Goal: Information Seeking & Learning: Learn about a topic

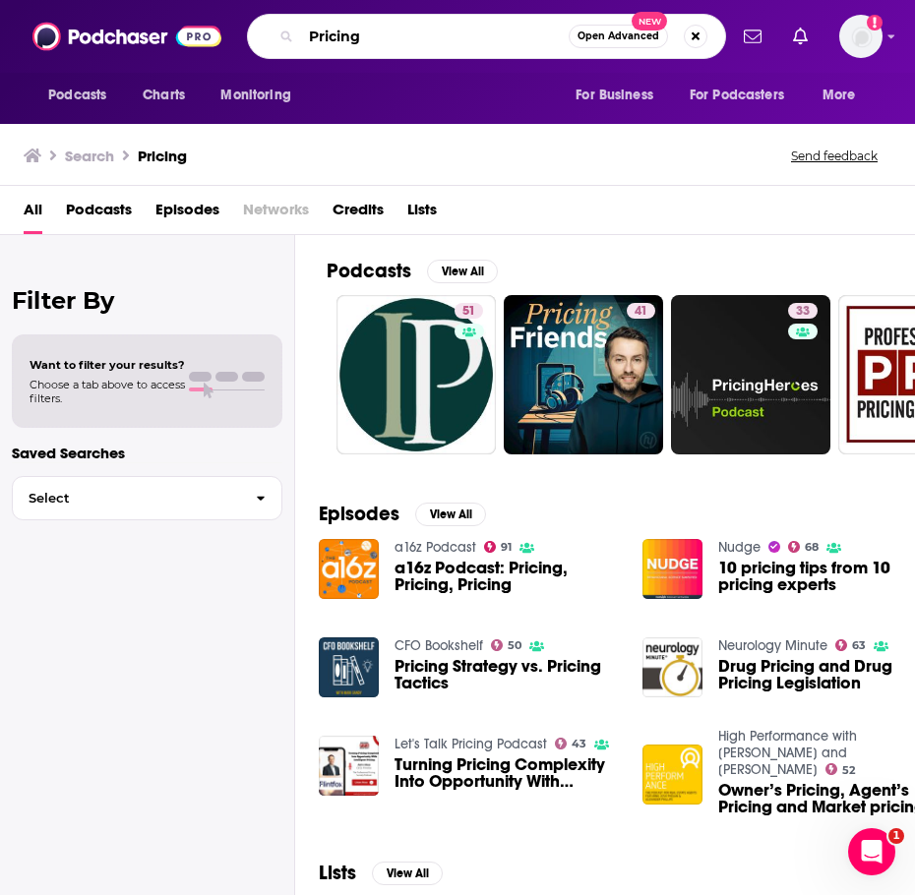
drag, startPoint x: 387, startPoint y: 45, endPoint x: 201, endPoint y: 28, distance: 186.8
click at [201, 28] on div "Podcasts Charts Monitoring Pricing Open Advanced New For Business For Podcaster…" at bounding box center [457, 36] width 915 height 73
type input "Revenue"
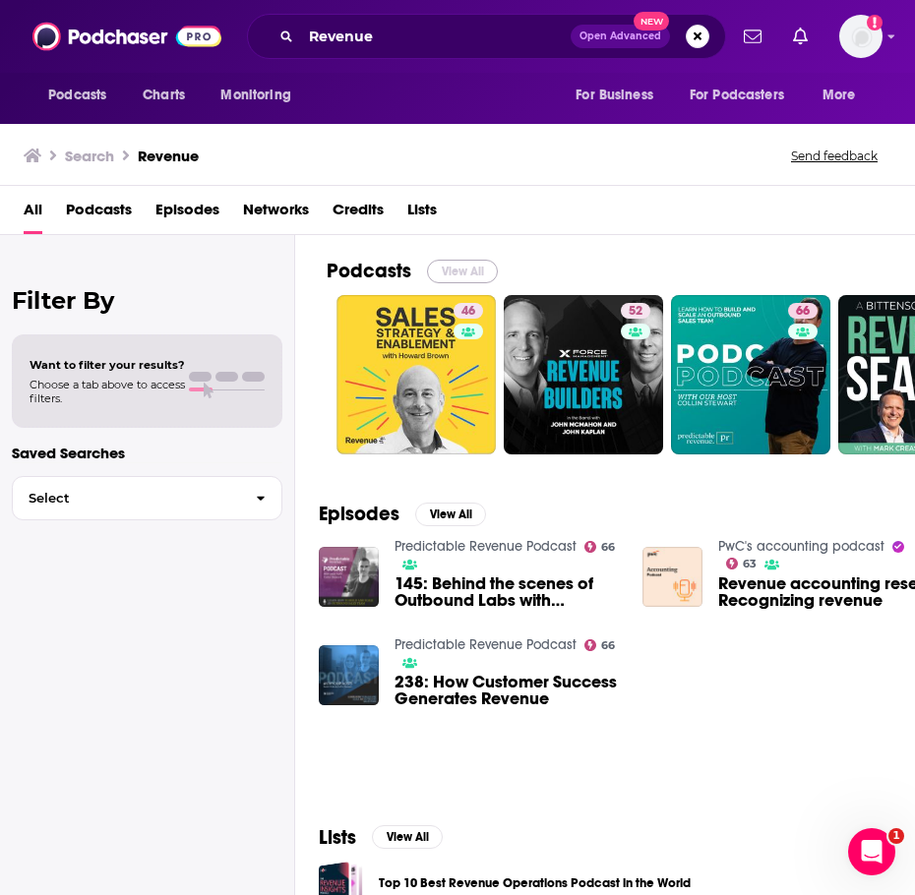
click at [470, 275] on button "View All" at bounding box center [462, 272] width 71 height 24
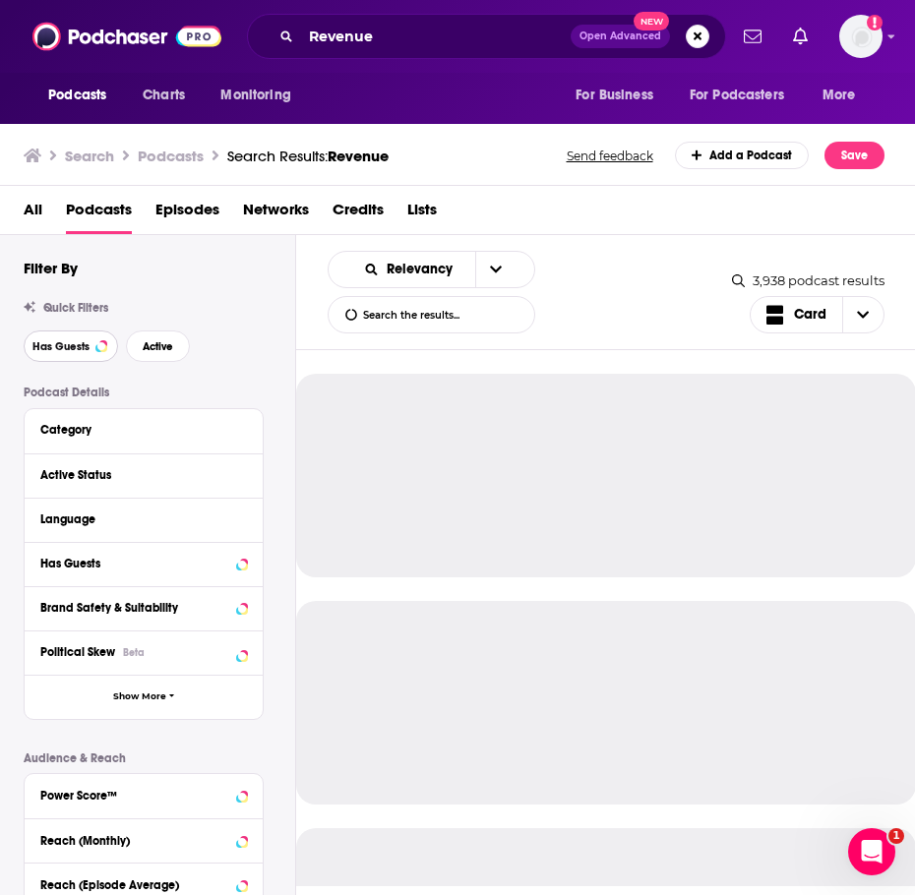
click at [74, 353] on button "Has Guests" at bounding box center [71, 346] width 94 height 31
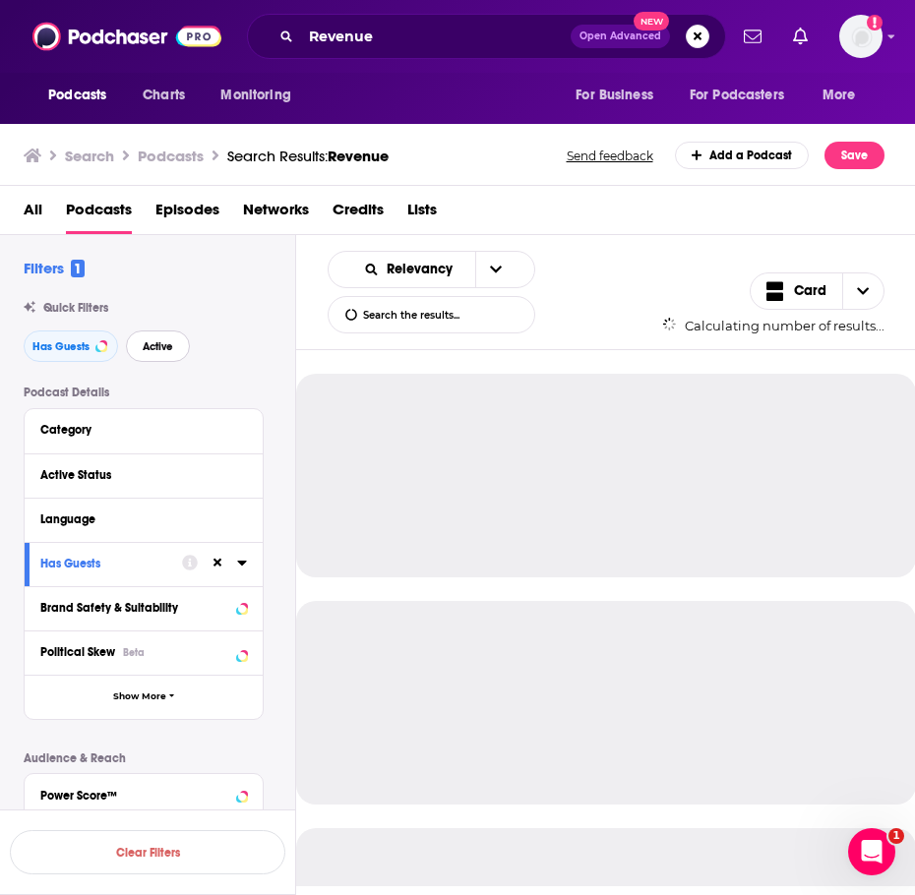
click at [127, 351] on button "Active" at bounding box center [158, 346] width 64 height 31
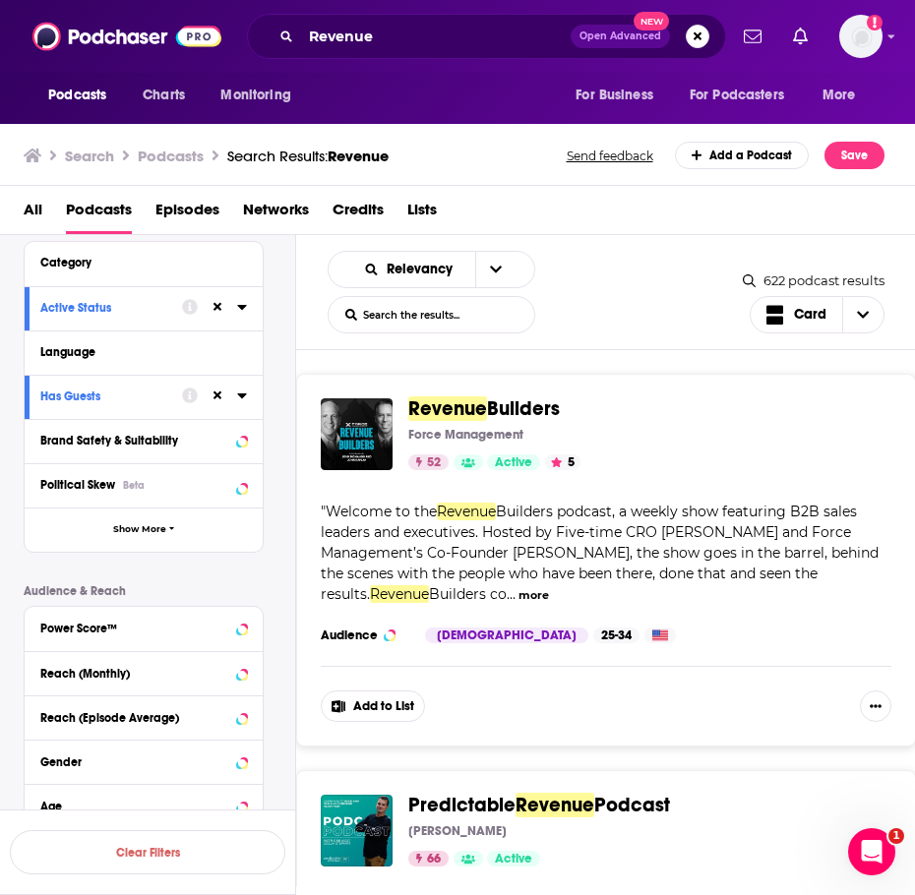
scroll to position [197, 0]
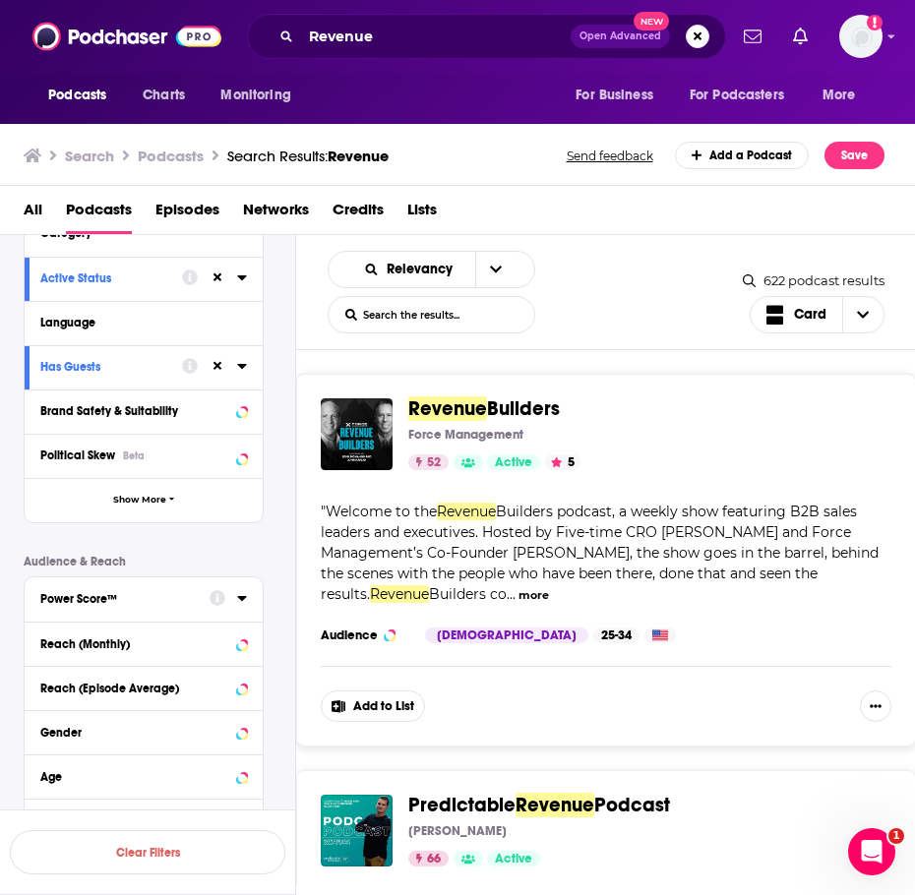
click at [262, 596] on div "Power Score™" at bounding box center [144, 599] width 238 height 44
click at [242, 601] on icon at bounding box center [241, 598] width 9 height 5
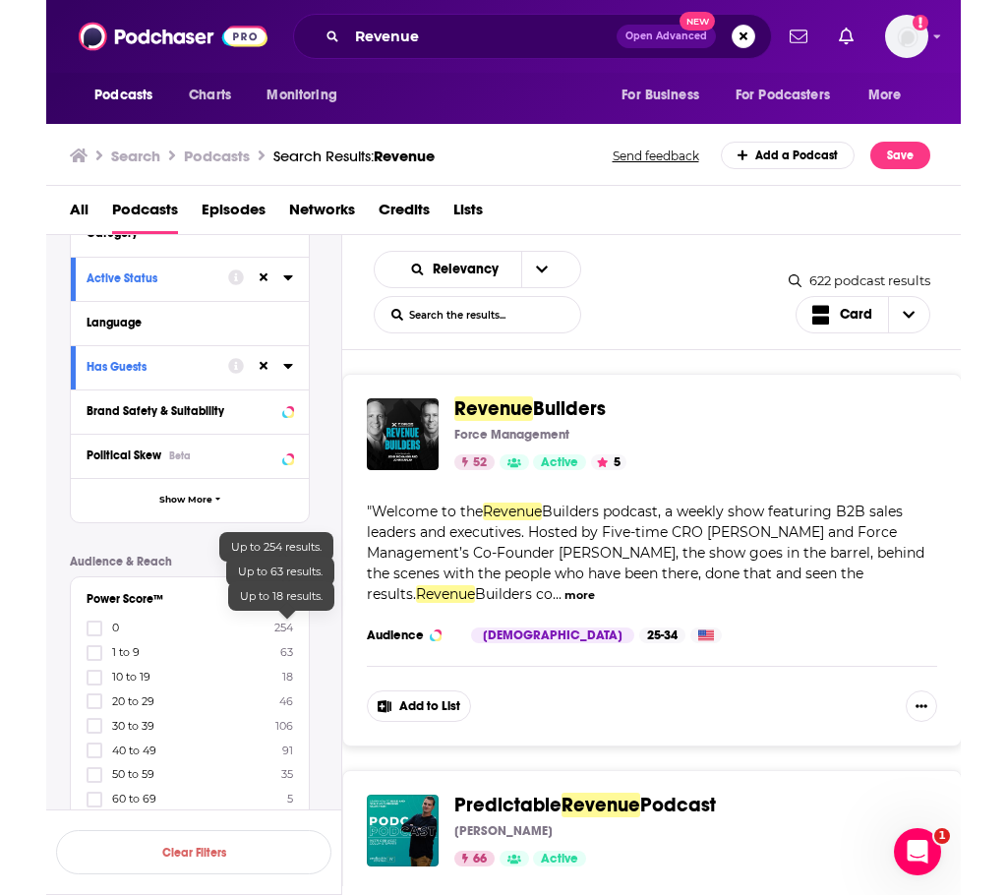
scroll to position [295, 0]
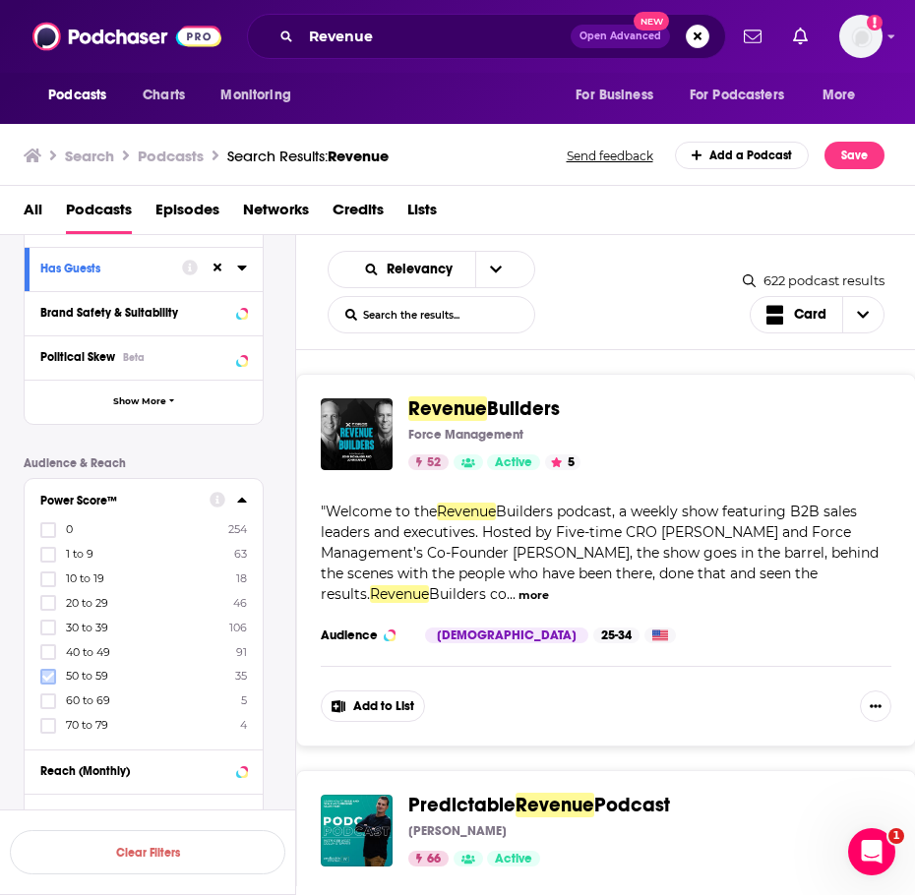
click at [43, 676] on icon at bounding box center [48, 676] width 12 height 9
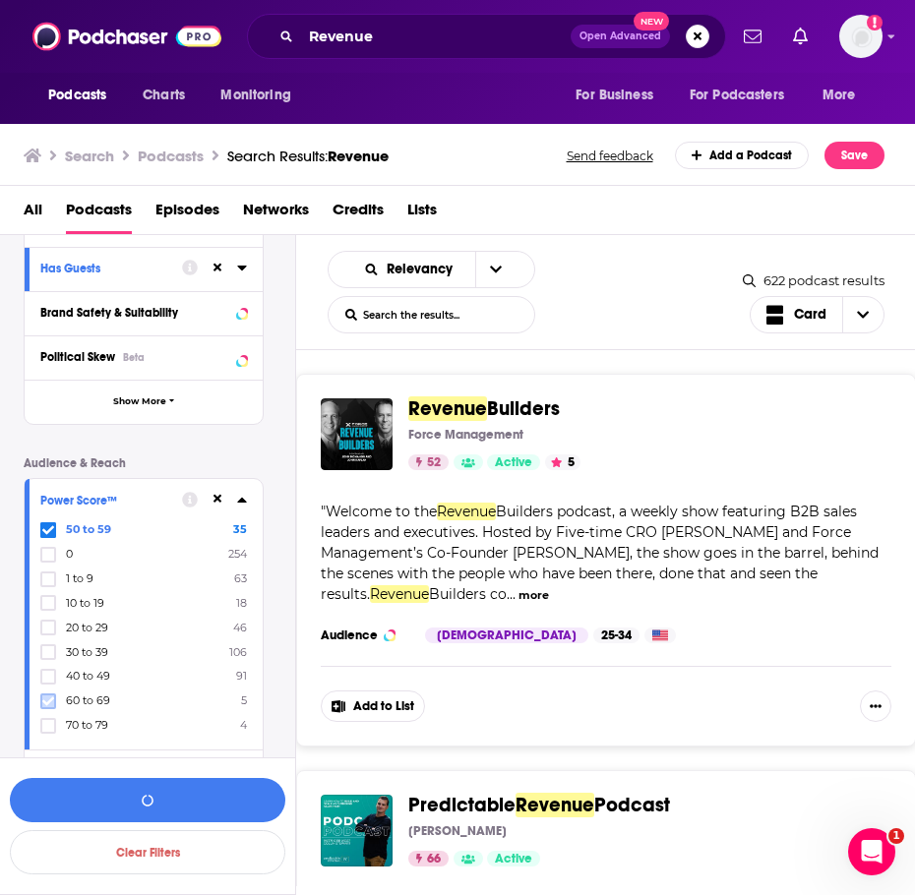
click at [51, 700] on icon at bounding box center [48, 700] width 12 height 9
click at [114, 807] on button "View 40 Results" at bounding box center [147, 800] width 275 height 44
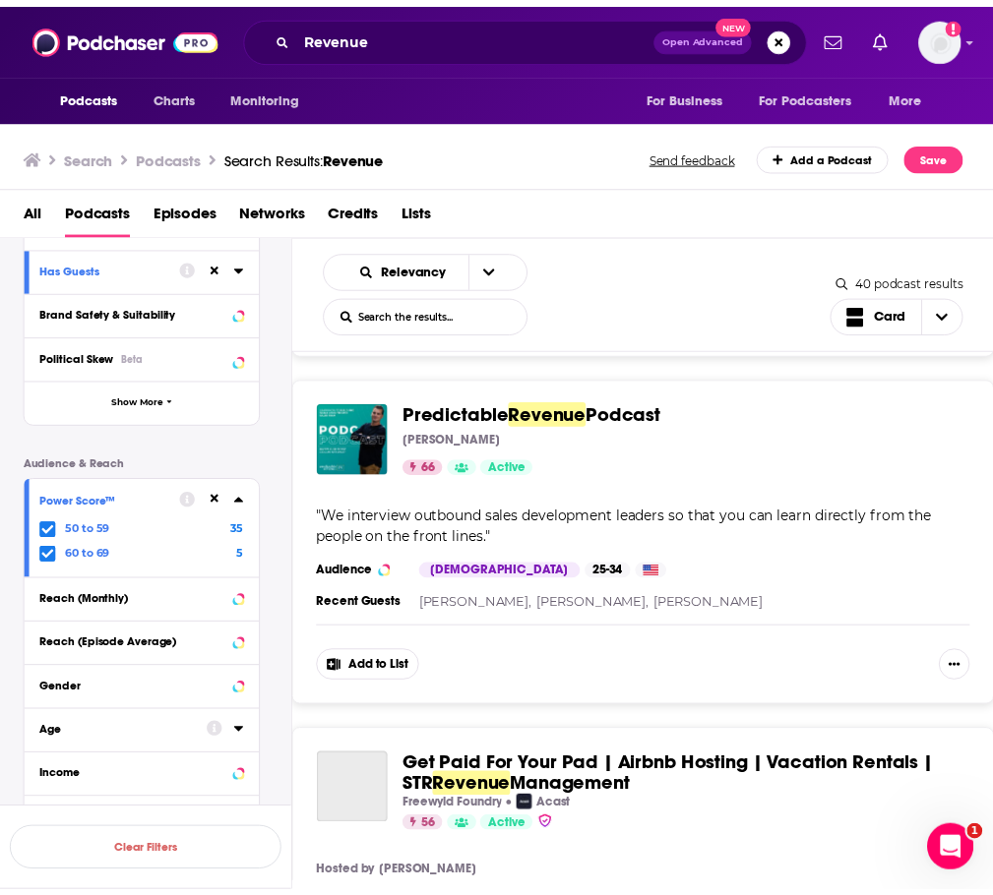
scroll to position [393, 0]
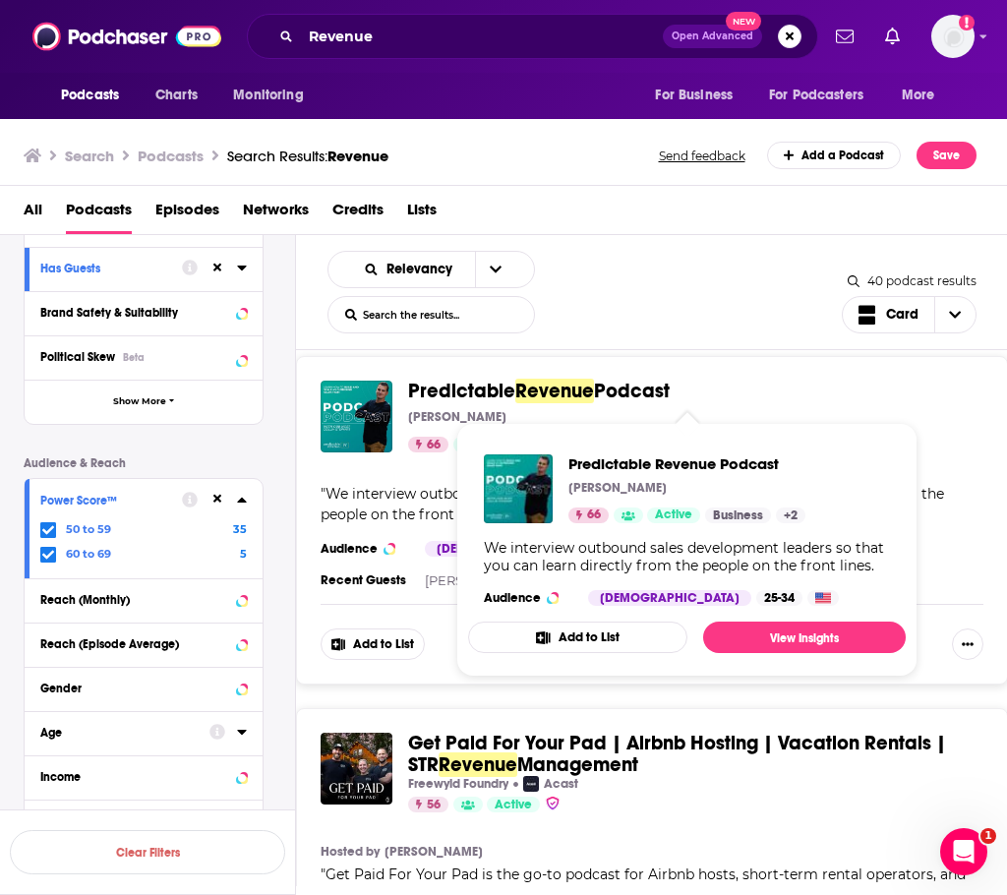
click at [628, 387] on span "Podcast" at bounding box center [632, 391] width 76 height 25
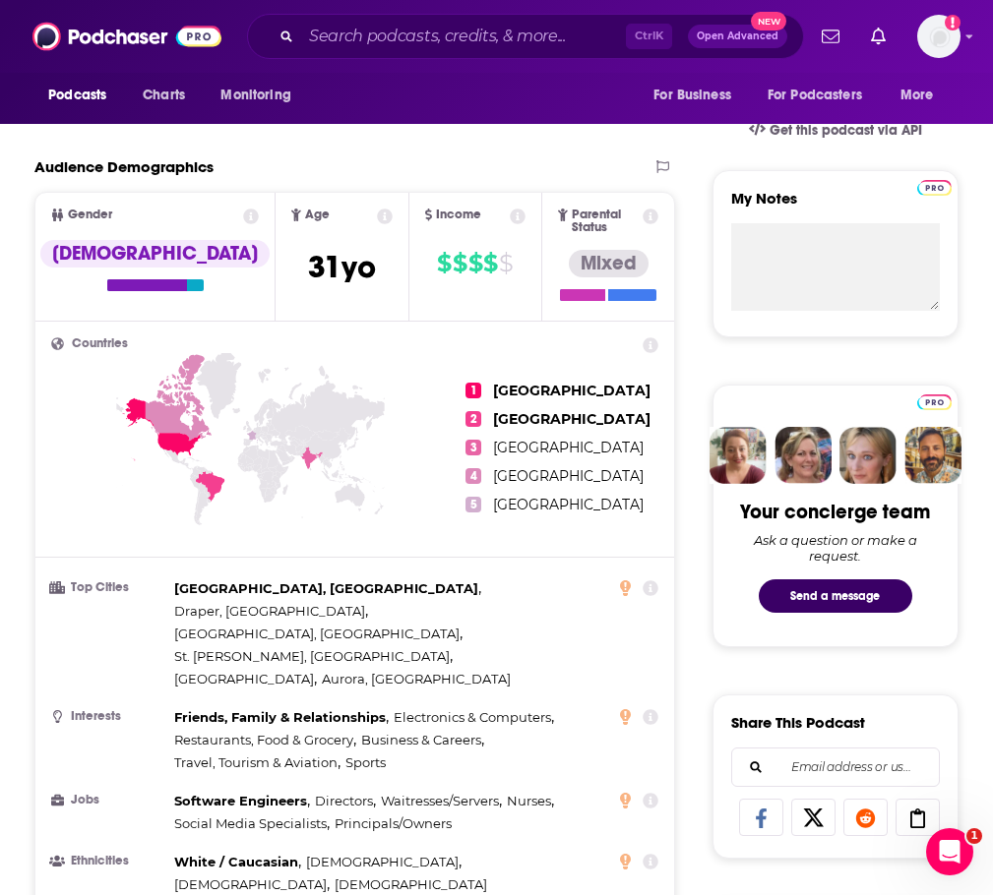
scroll to position [98, 0]
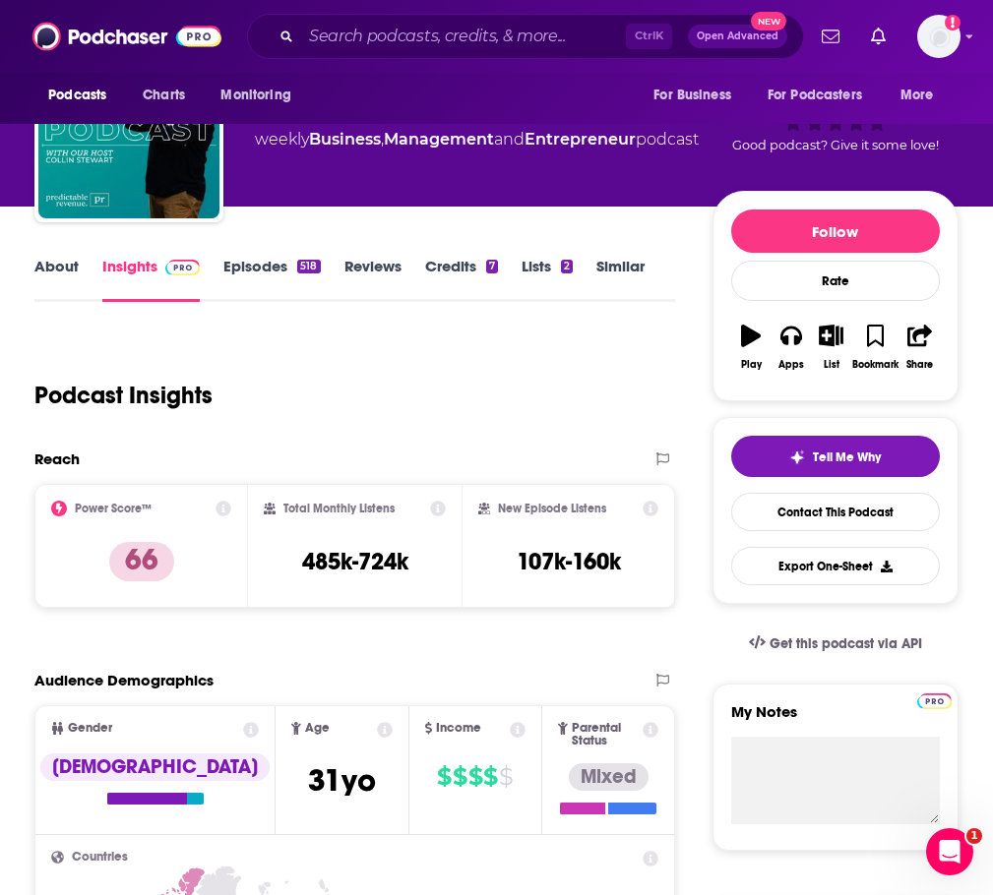
click at [275, 277] on link "Episodes 518" at bounding box center [271, 279] width 96 height 45
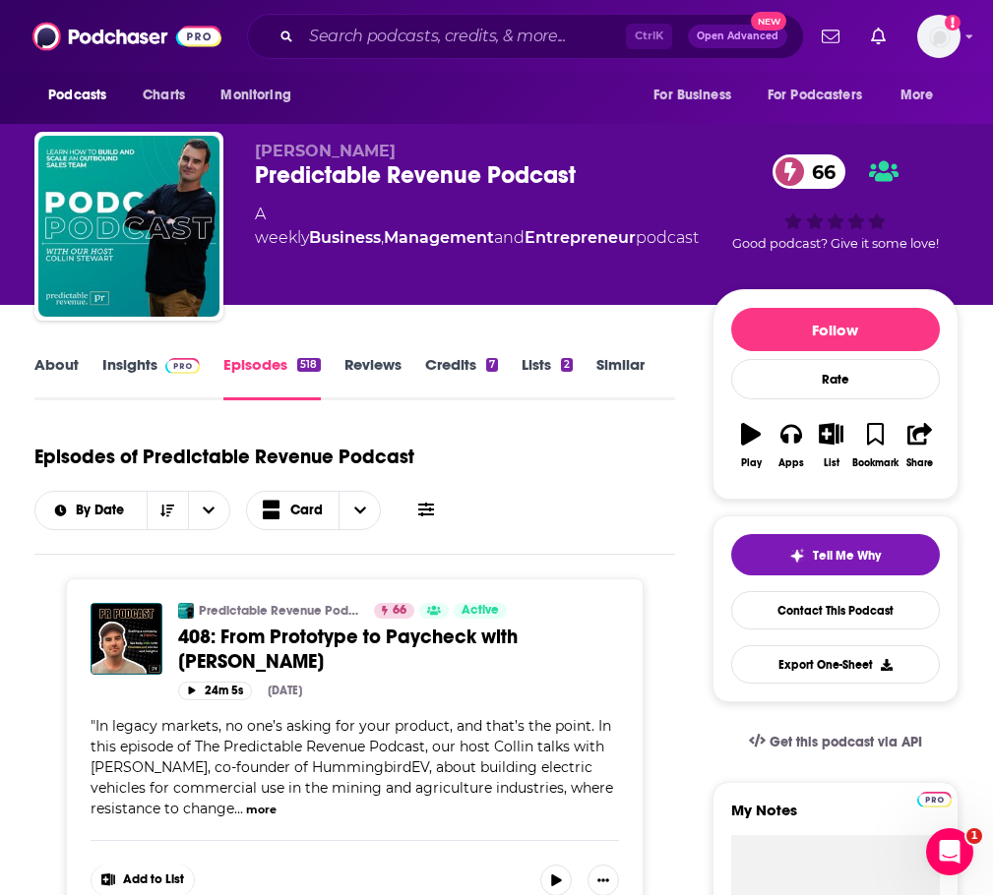
click at [169, 392] on link "Insights" at bounding box center [150, 377] width 97 height 45
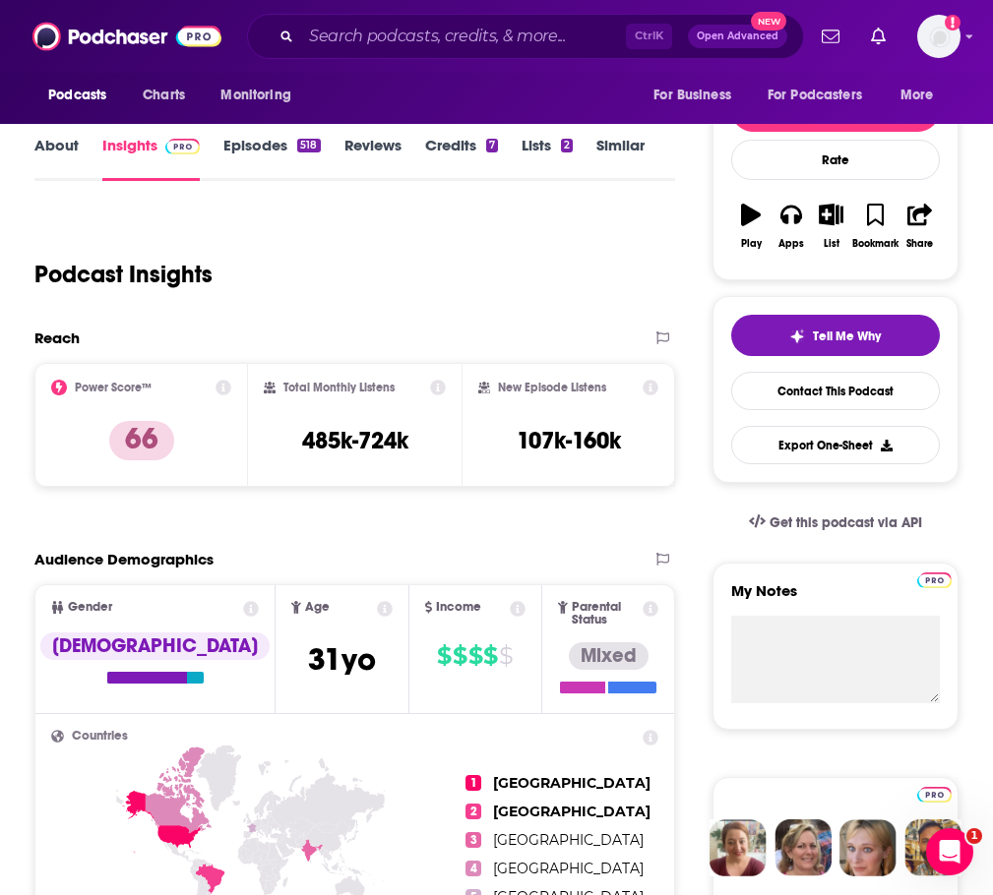
scroll to position [79, 0]
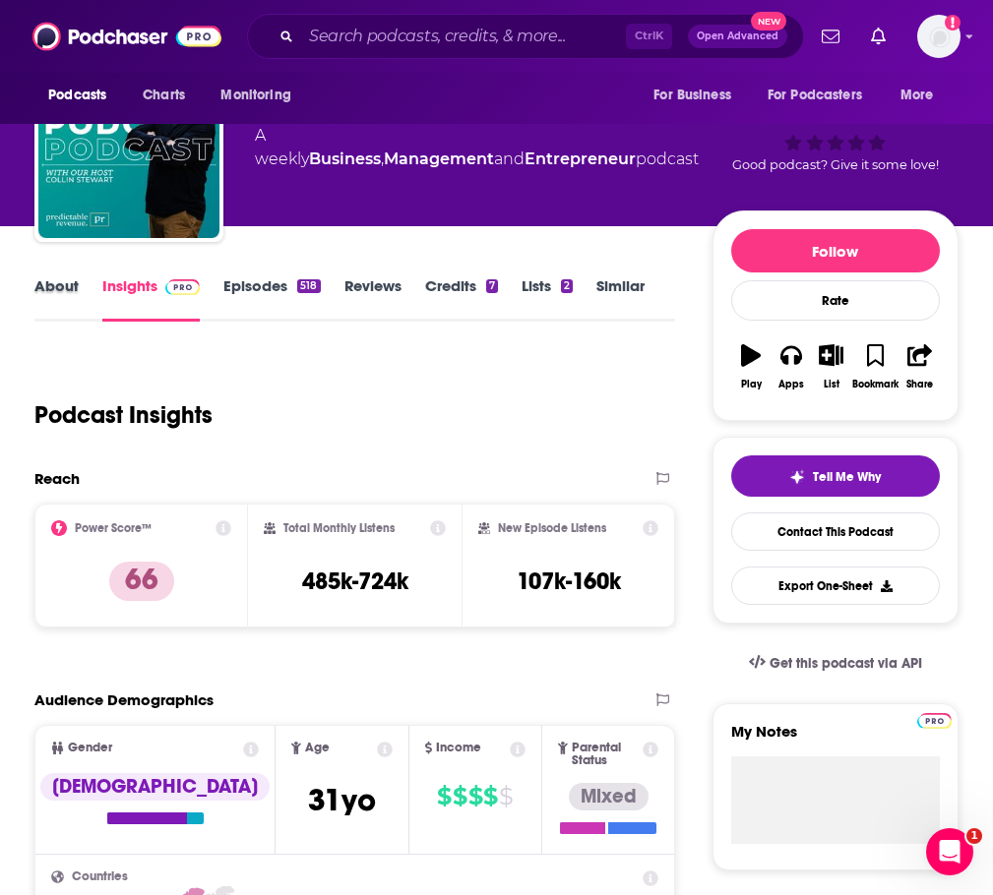
click at [91, 299] on div "About" at bounding box center [68, 298] width 68 height 45
click at [79, 308] on link "About" at bounding box center [56, 298] width 44 height 45
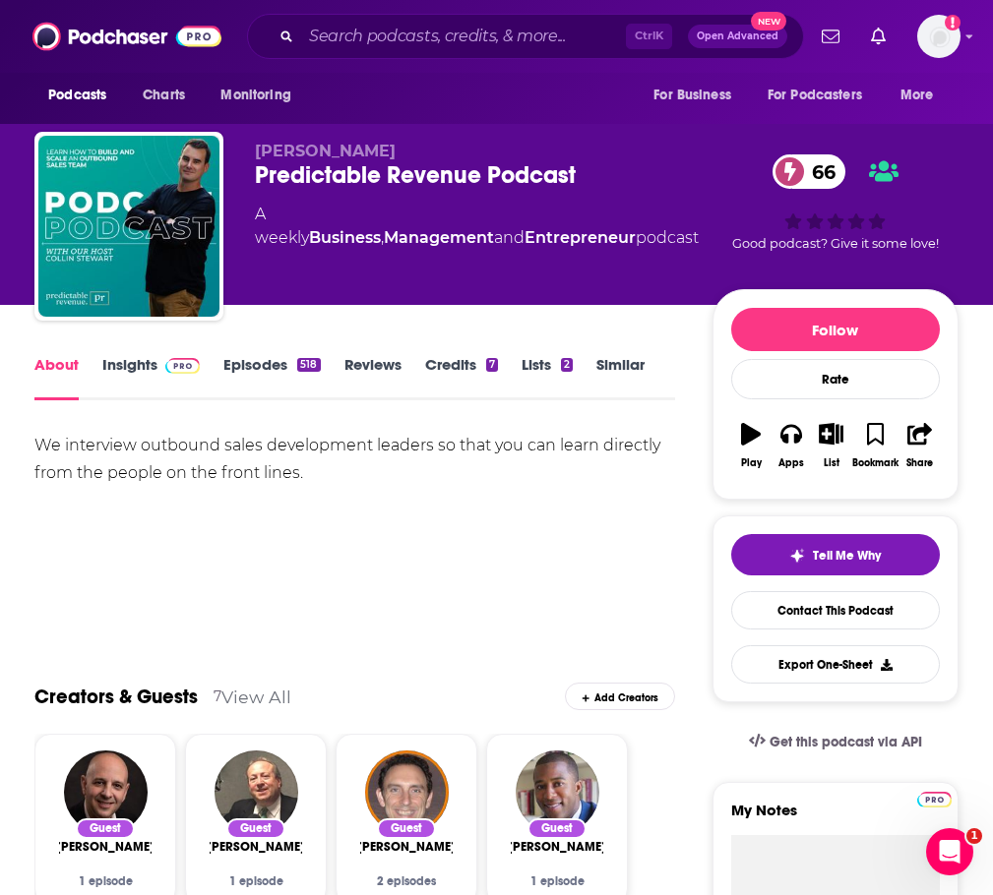
click at [167, 397] on link "Insights" at bounding box center [150, 377] width 97 height 45
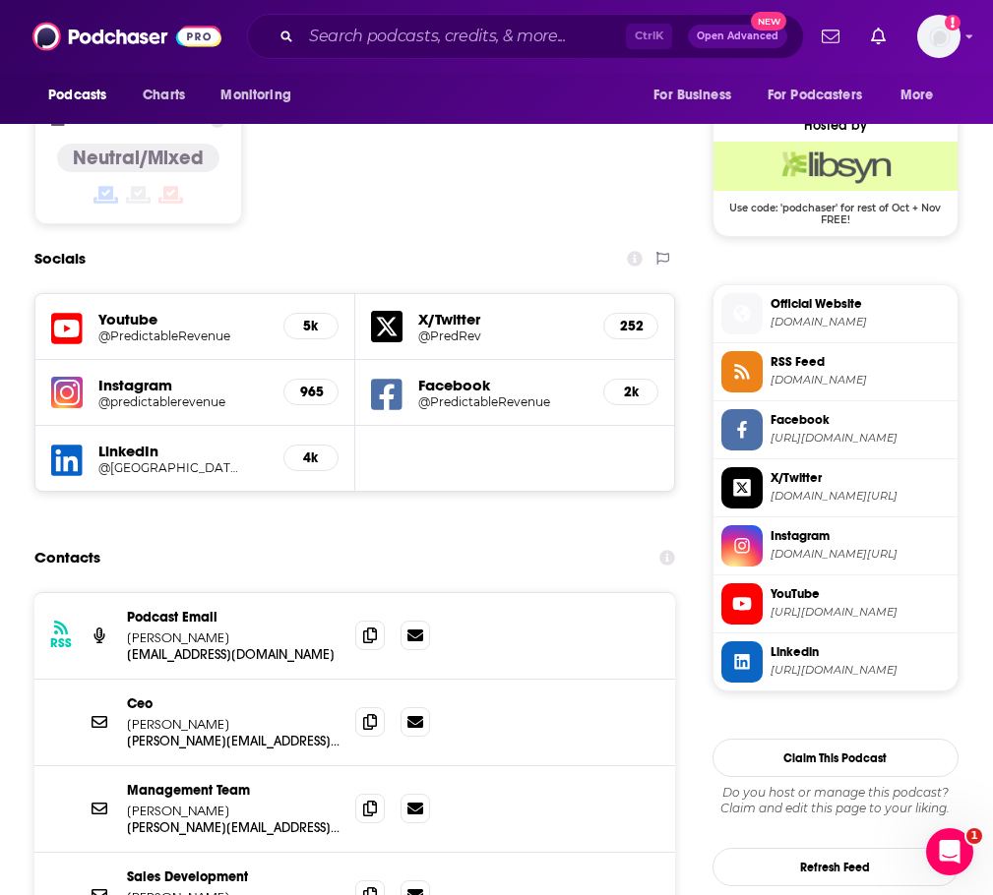
scroll to position [1568, 0]
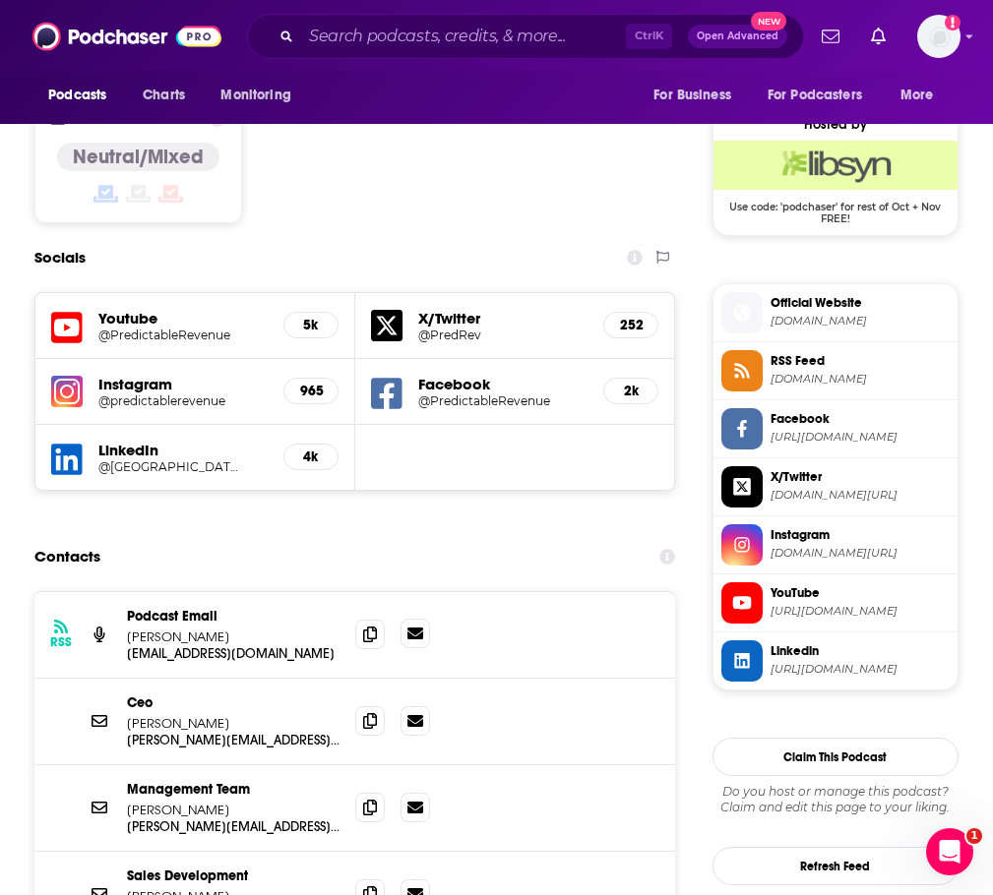
click at [423, 626] on icon at bounding box center [415, 634] width 16 height 16
click at [377, 626] on icon at bounding box center [370, 634] width 14 height 16
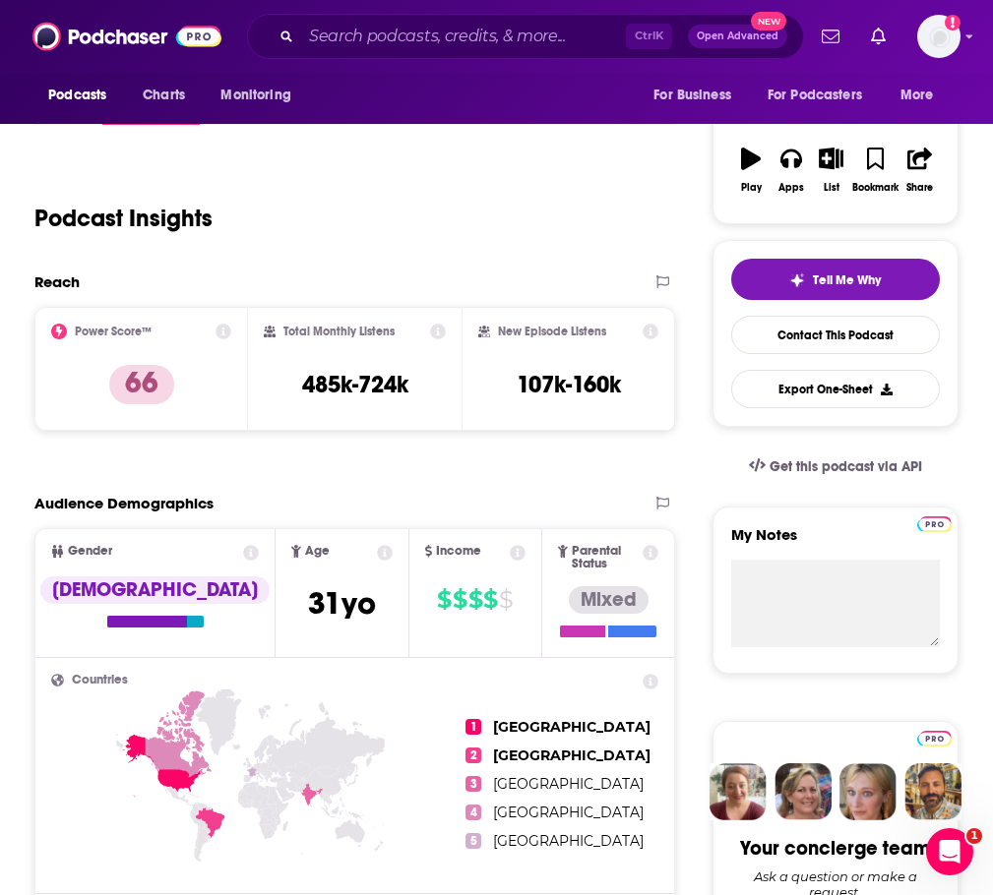
scroll to position [214, 0]
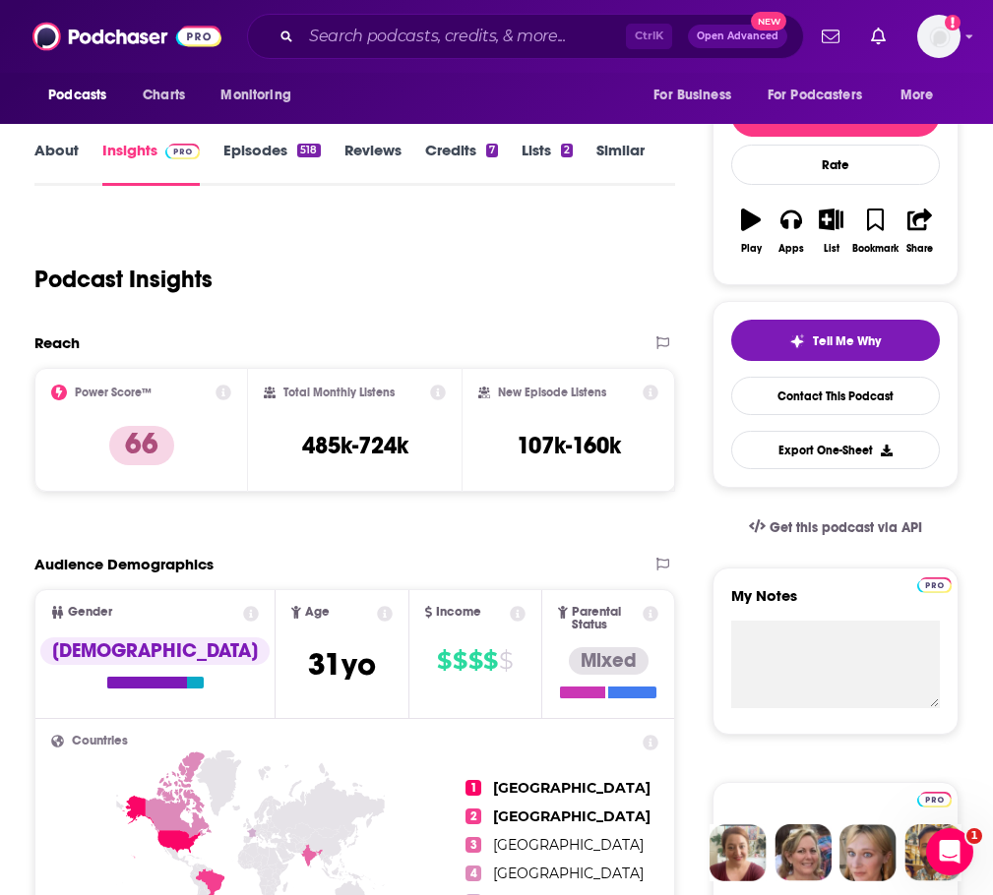
click at [68, 177] on link "About" at bounding box center [56, 163] width 44 height 45
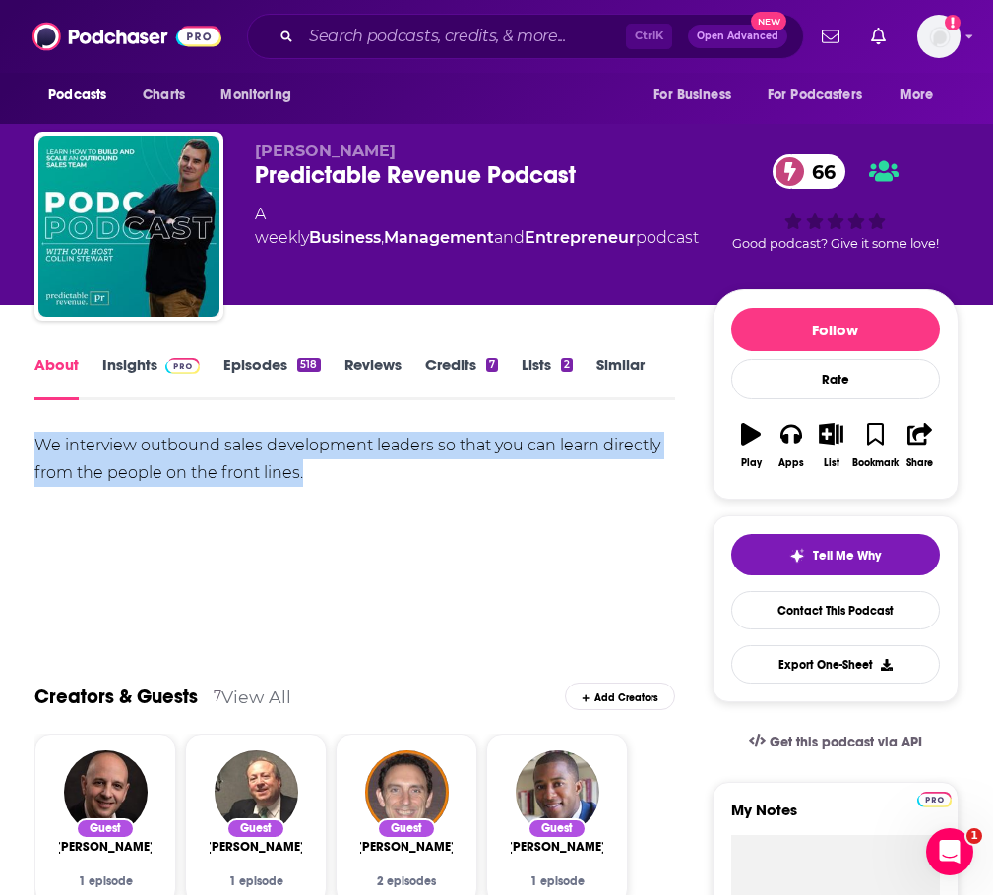
drag, startPoint x: 398, startPoint y: 491, endPoint x: 47, endPoint y: 468, distance: 351.9
click at [47, 468] on div "We interview outbound sales development leaders so that you can learn directly …" at bounding box center [354, 459] width 640 height 55
copy div "We interview outbound sales development leaders so that you can learn directly …"
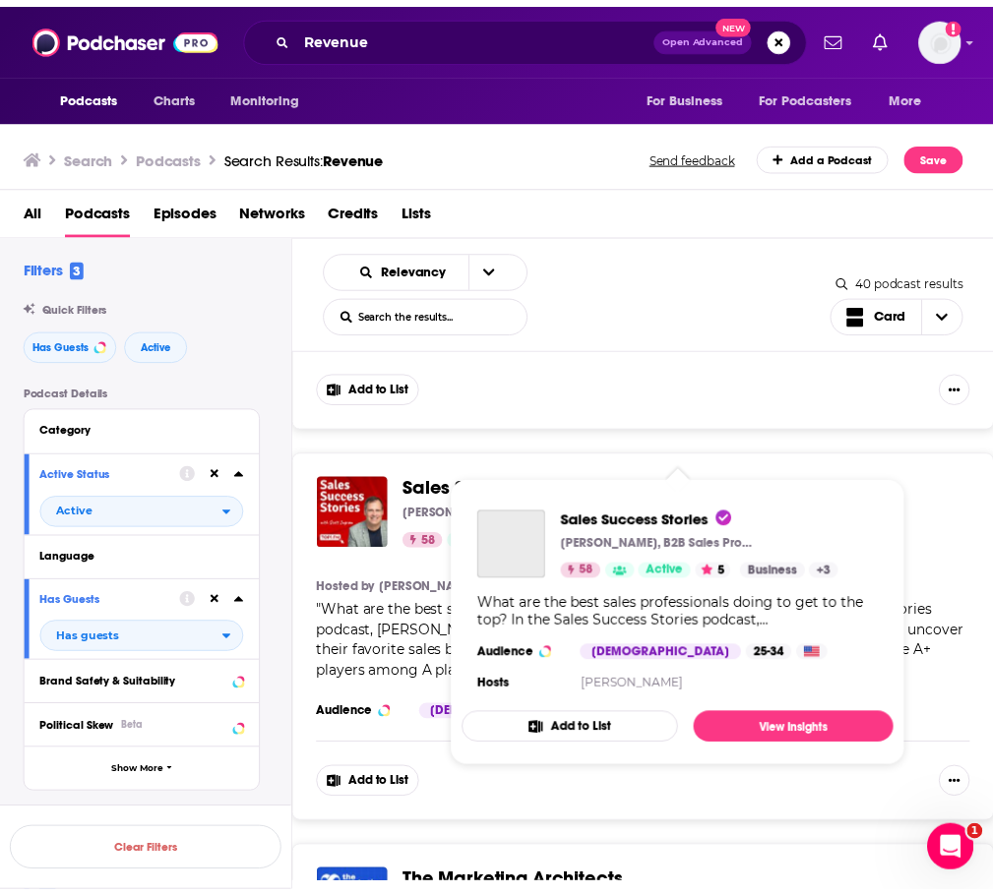
scroll to position [1960, 0]
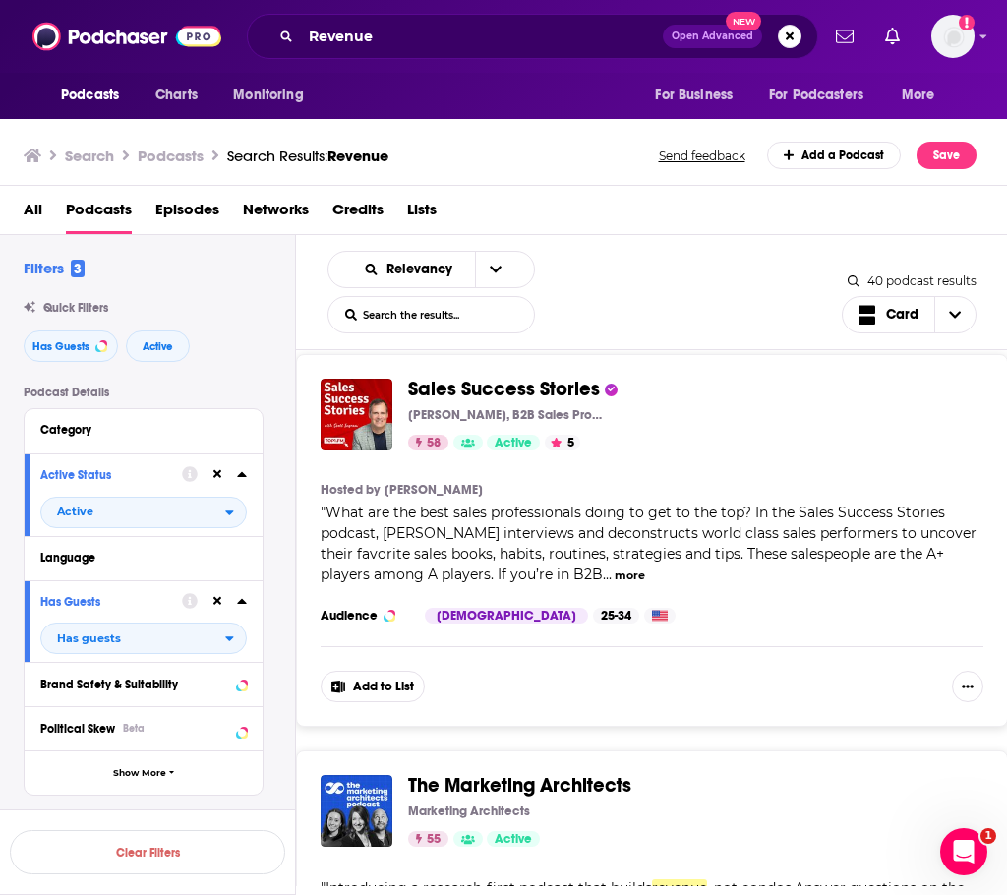
click at [492, 387] on span "Sales Success Stories" at bounding box center [504, 389] width 192 height 25
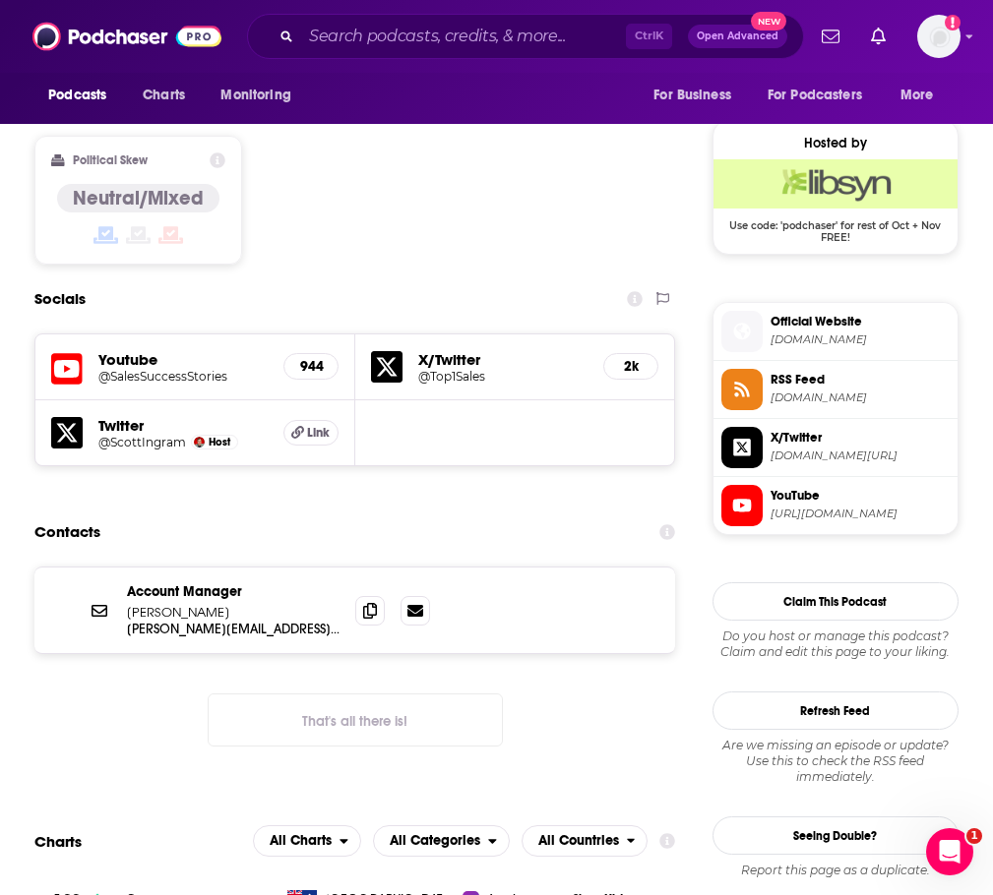
scroll to position [1574, 0]
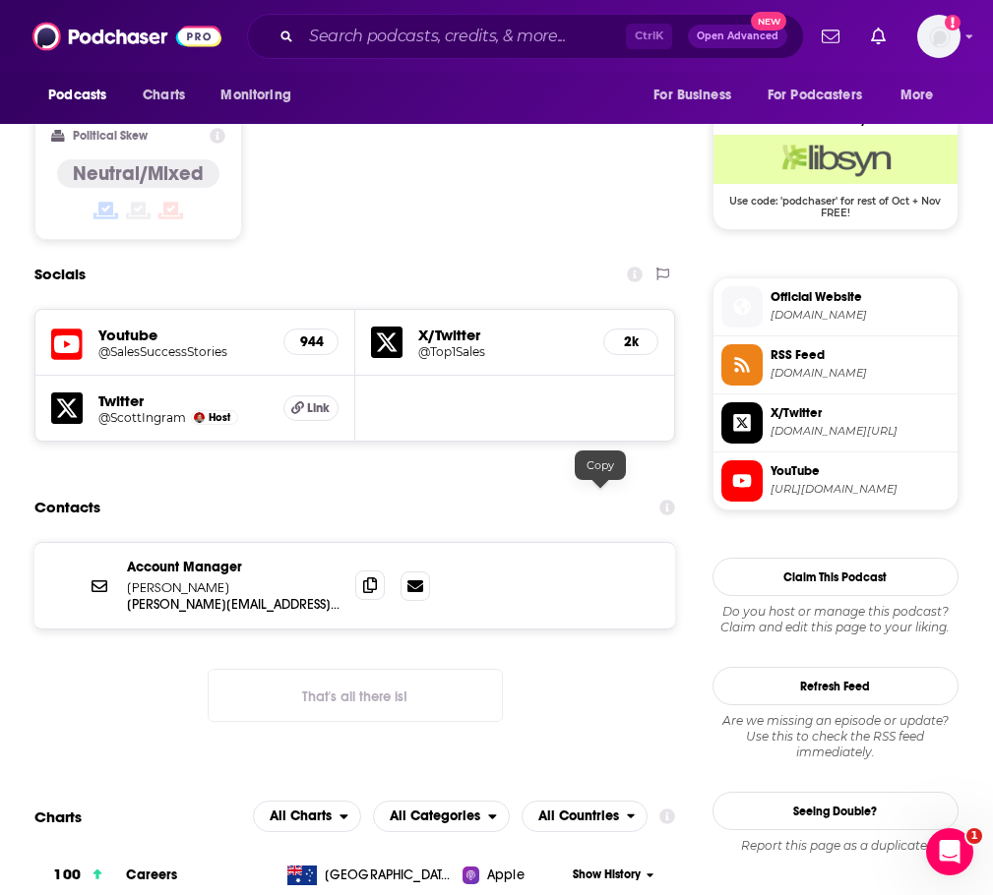
click at [377, 577] on icon at bounding box center [370, 585] width 14 height 16
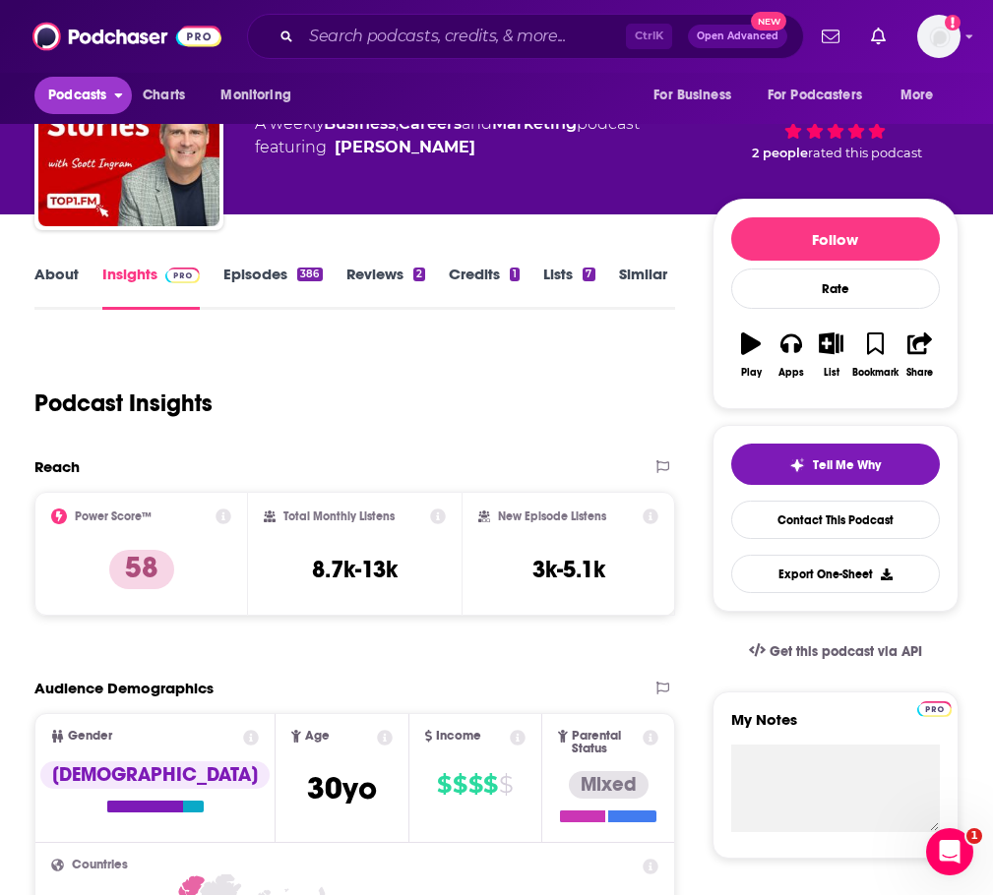
scroll to position [52, 0]
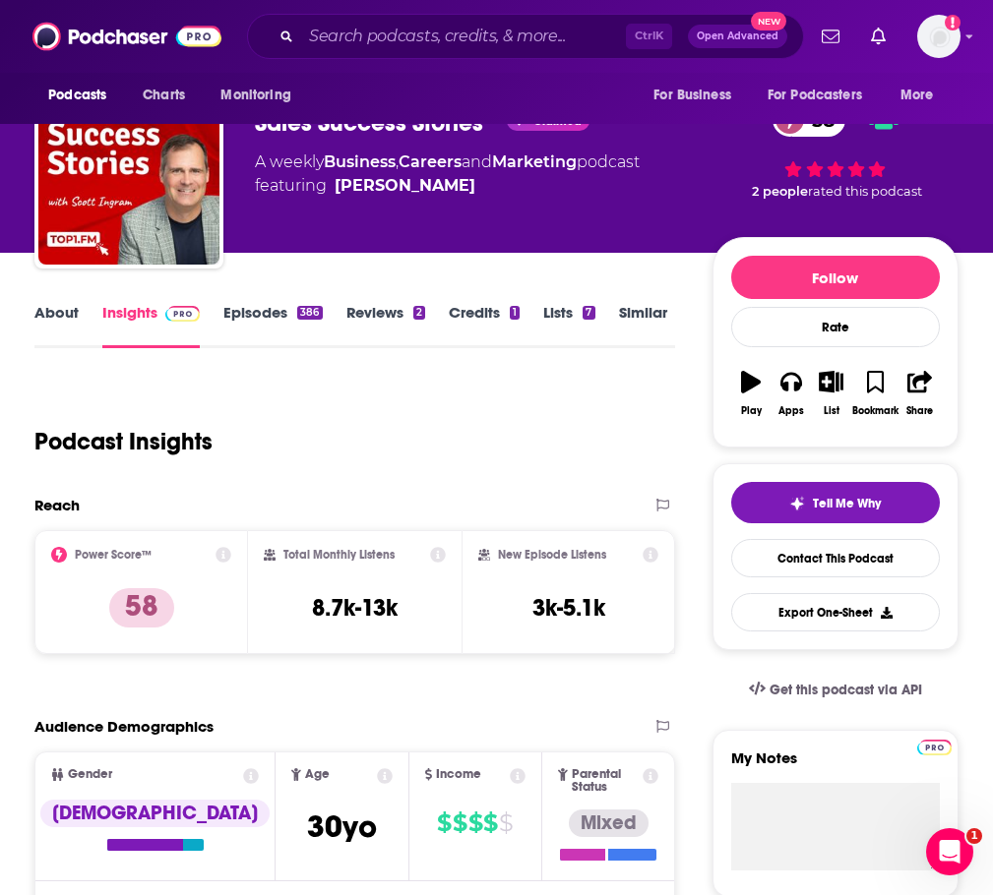
click at [66, 333] on link "About" at bounding box center [56, 325] width 44 height 45
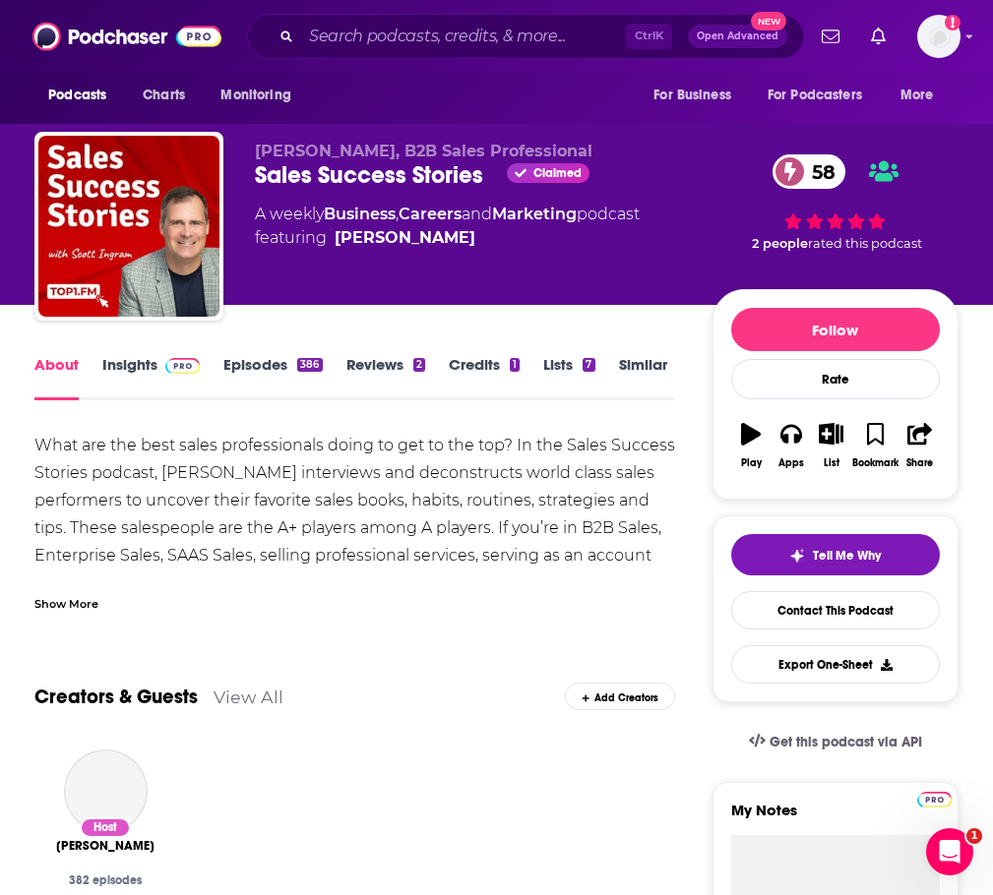
click at [84, 612] on div "Show More" at bounding box center [66, 602] width 64 height 19
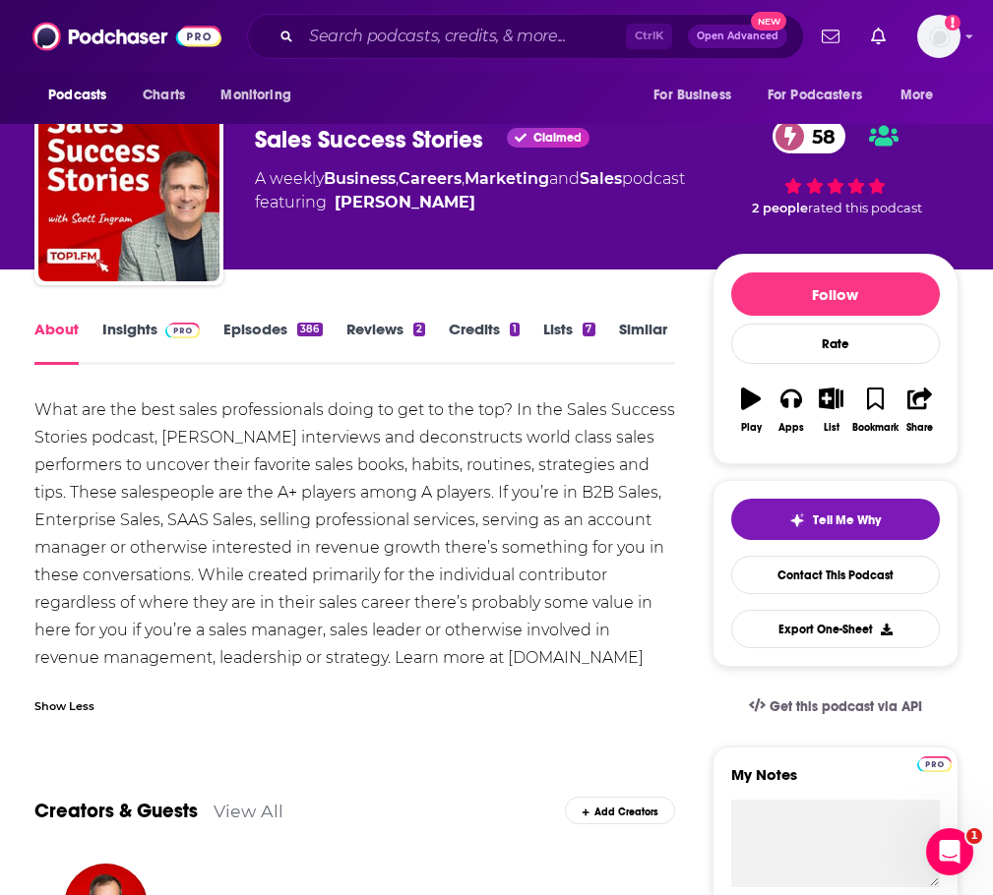
scroll to position [36, 0]
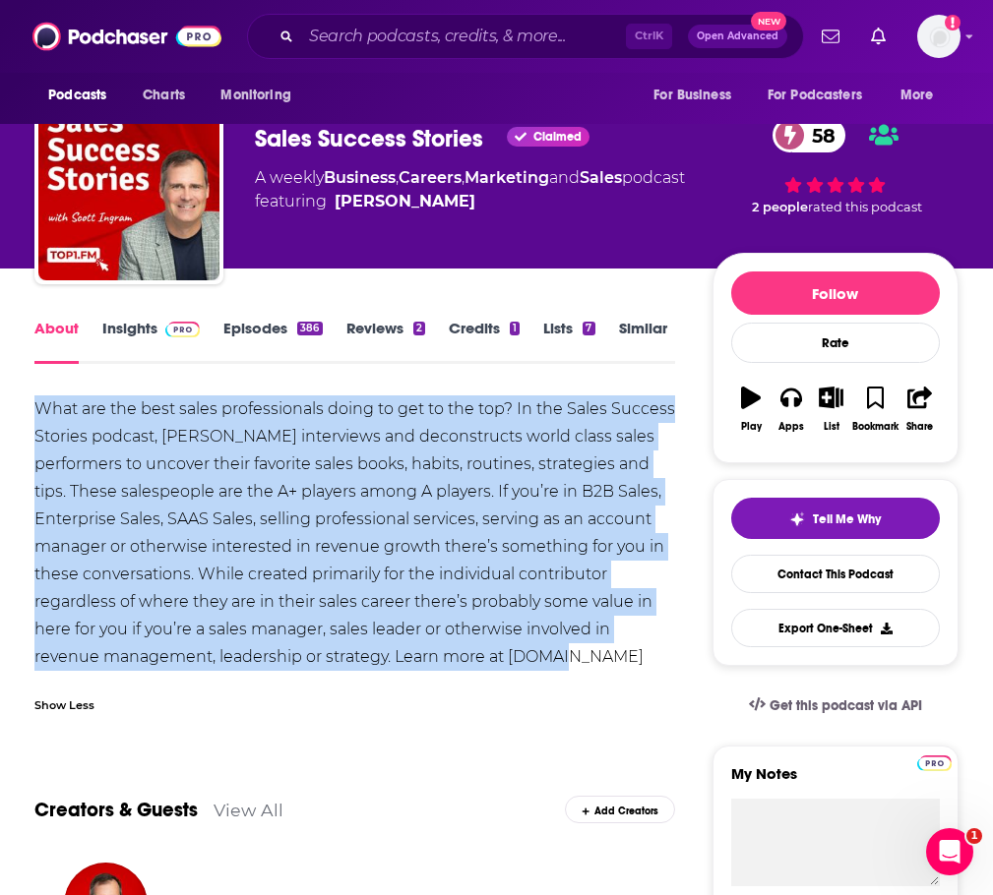
drag, startPoint x: 591, startPoint y: 674, endPoint x: 37, endPoint y: 432, distance: 604.4
copy div "What are the best sales professionals doing to get to the top? In the Sales Suc…"
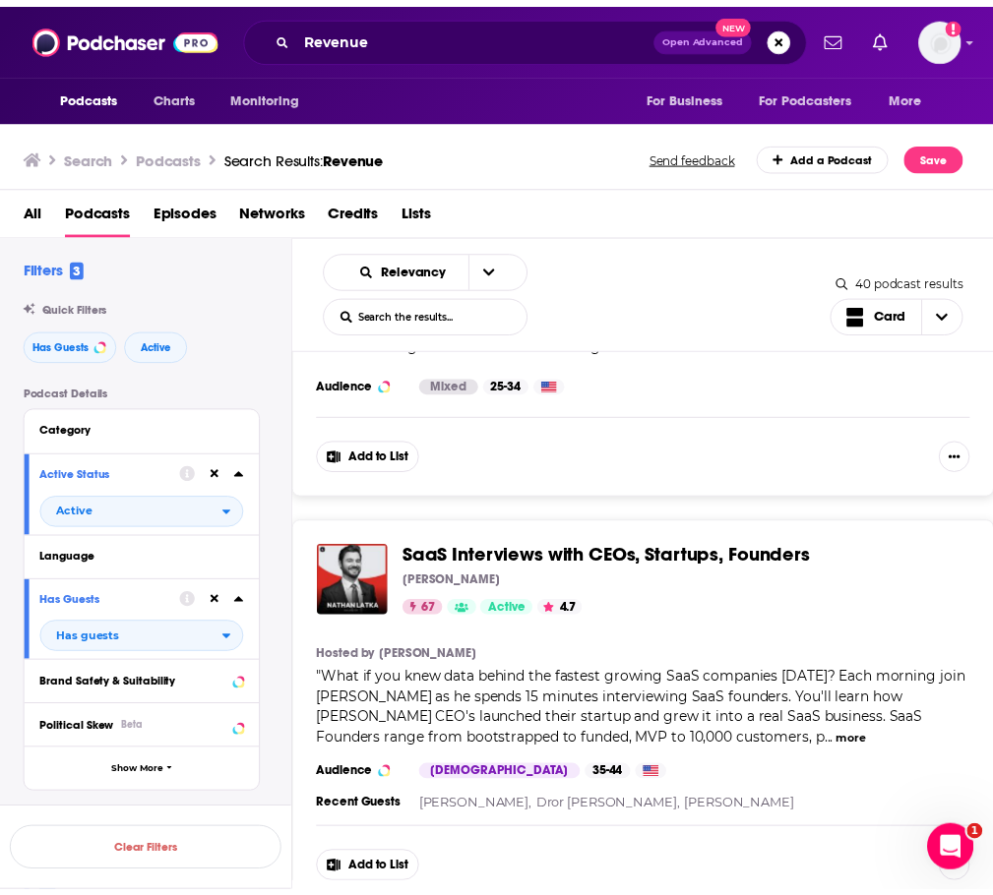
scroll to position [2682, 0]
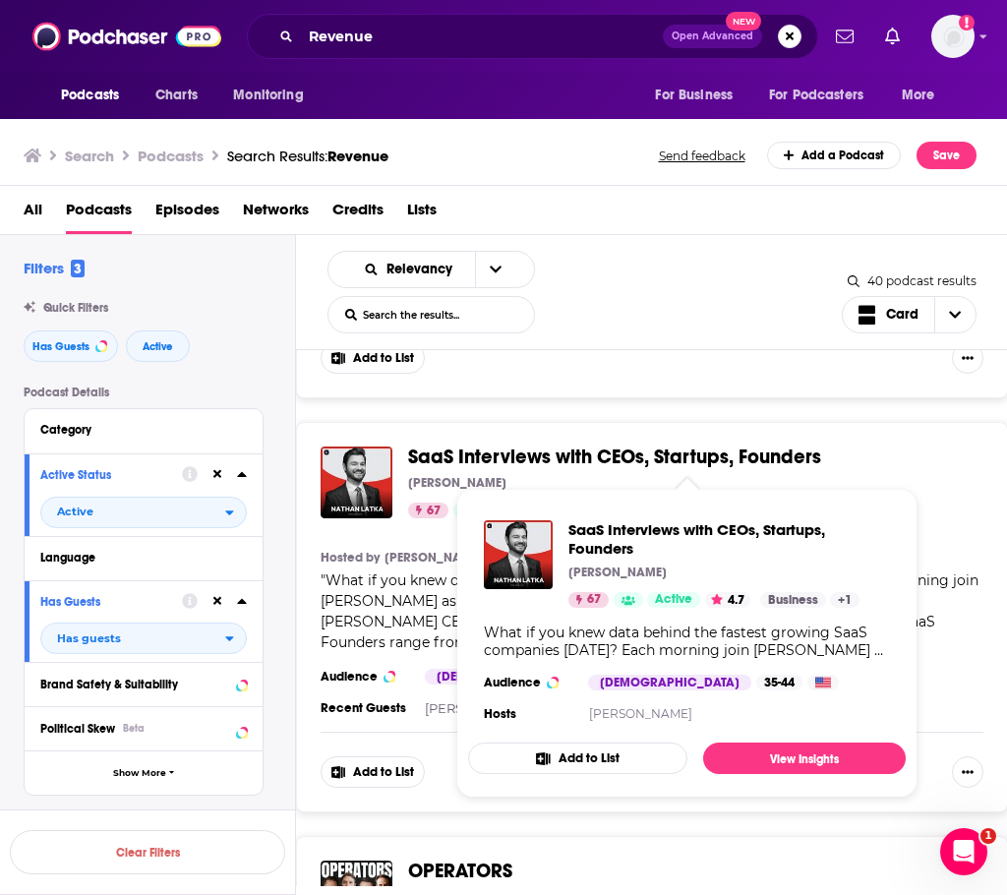
click at [724, 457] on span "SaaS Interviews with CEOs, Startups, Founders" at bounding box center [614, 457] width 413 height 25
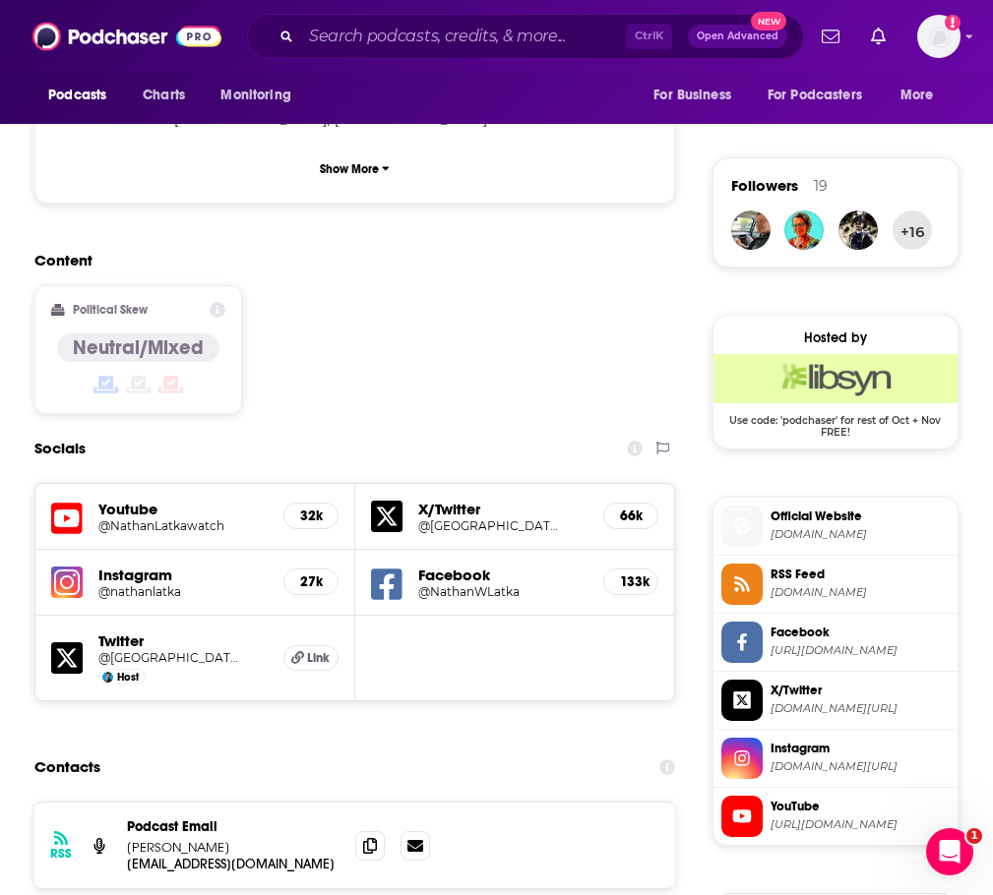
scroll to position [1574, 0]
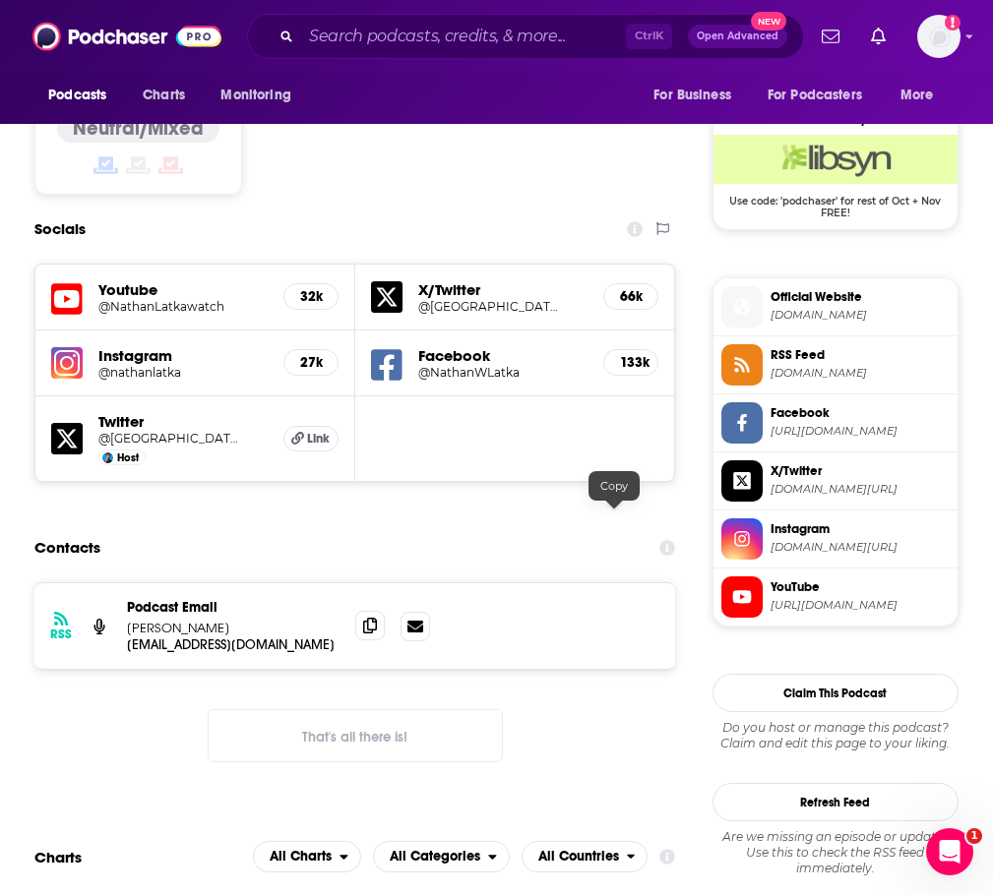
click at [377, 618] on icon at bounding box center [370, 626] width 14 height 16
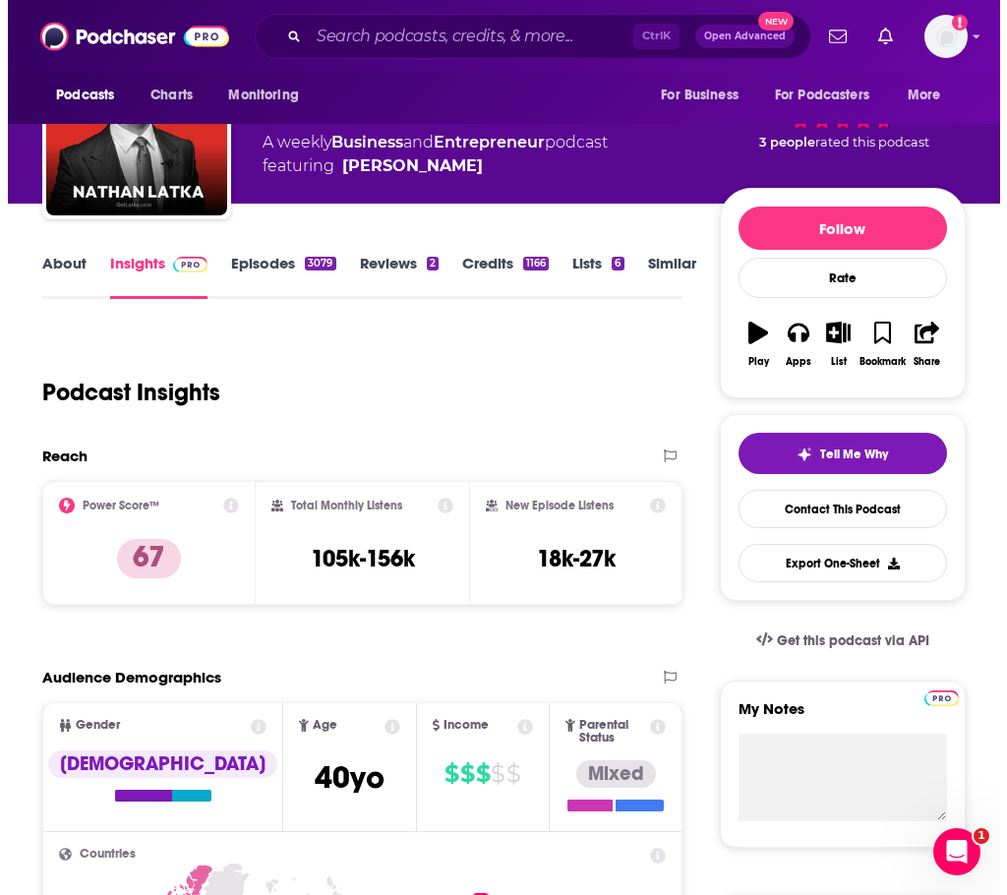
scroll to position [0, 0]
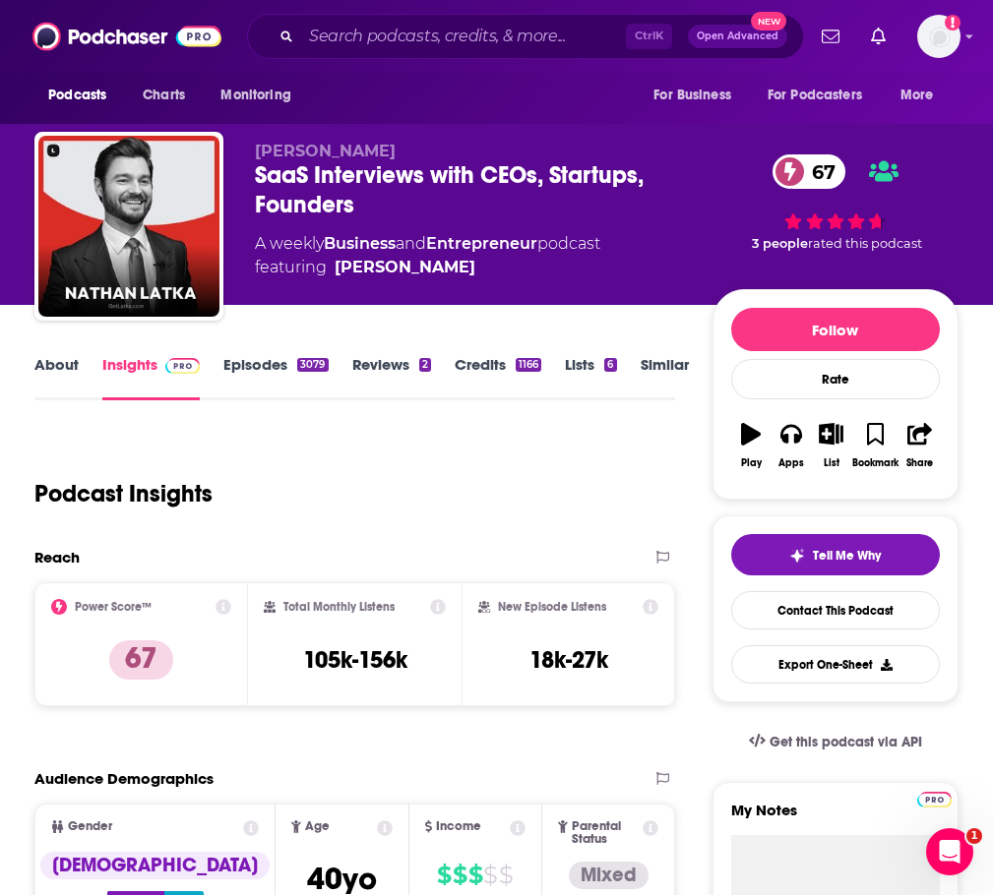
click at [79, 376] on link "About" at bounding box center [56, 377] width 44 height 45
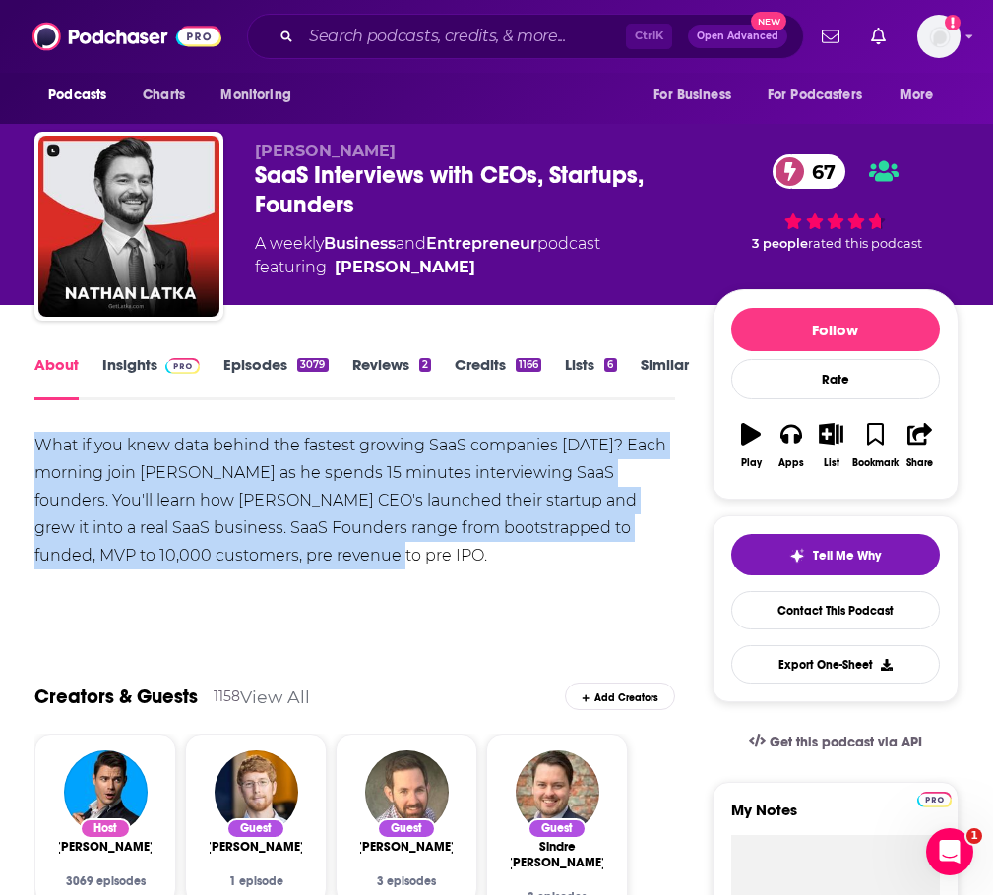
drag, startPoint x: 329, startPoint y: 570, endPoint x: 23, endPoint y: 469, distance: 322.0
copy div "What if you knew data behind the fastest growing SaaS companies [DATE]? Each mo…"
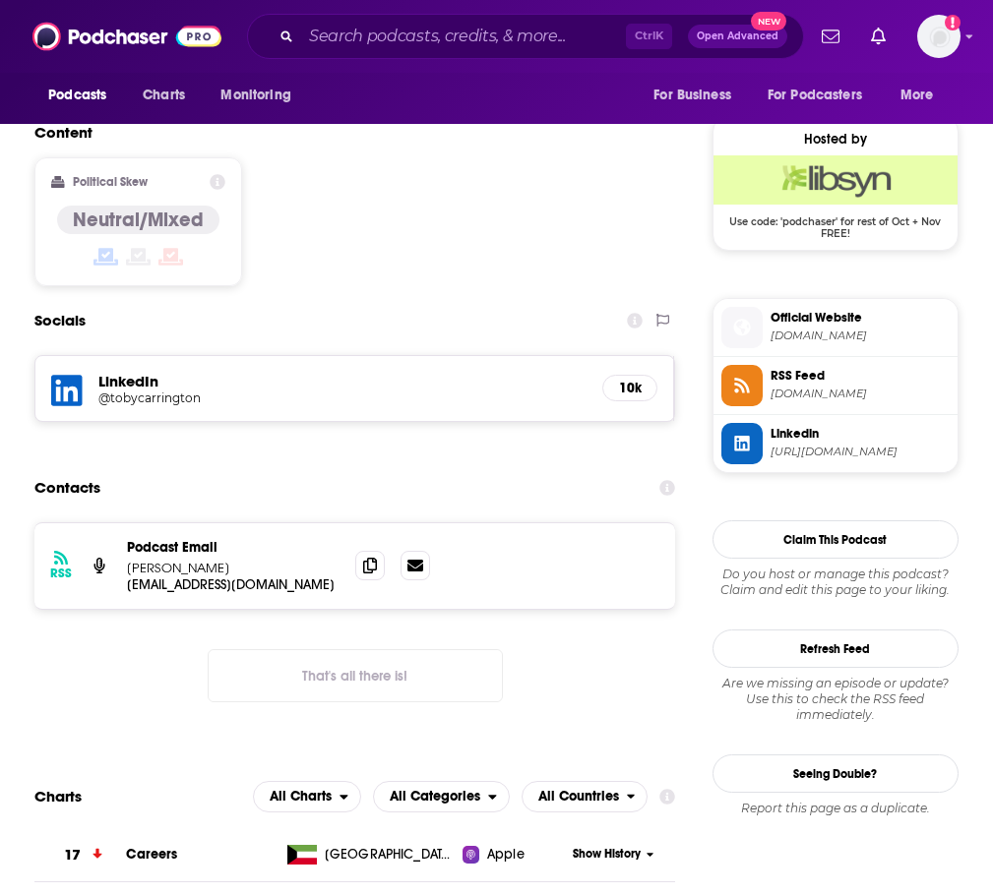
scroll to position [1574, 0]
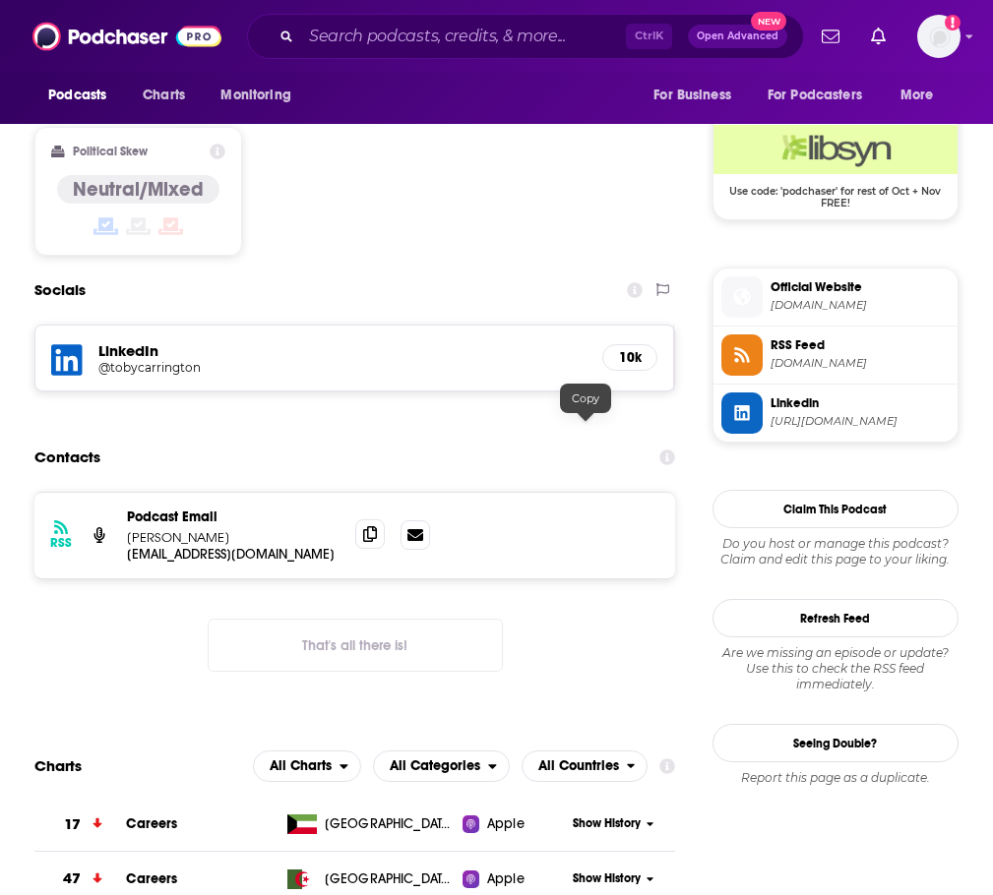
click at [385, 519] on span at bounding box center [370, 534] width 30 height 30
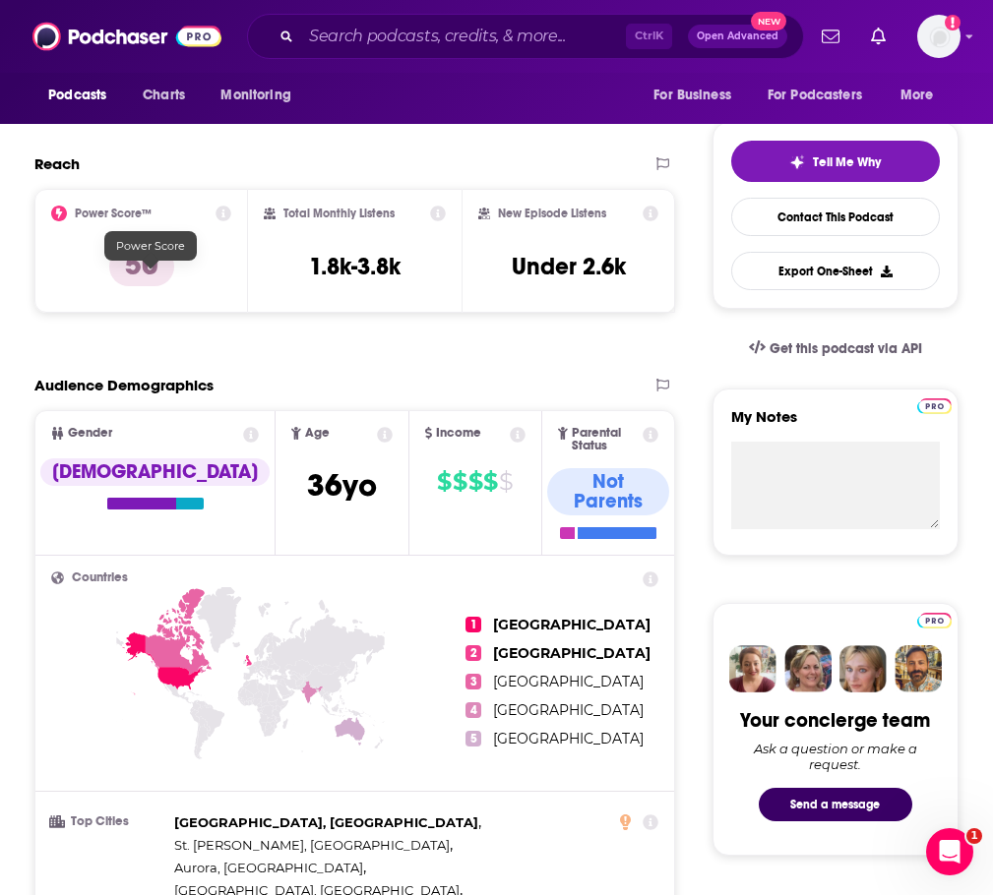
scroll to position [0, 0]
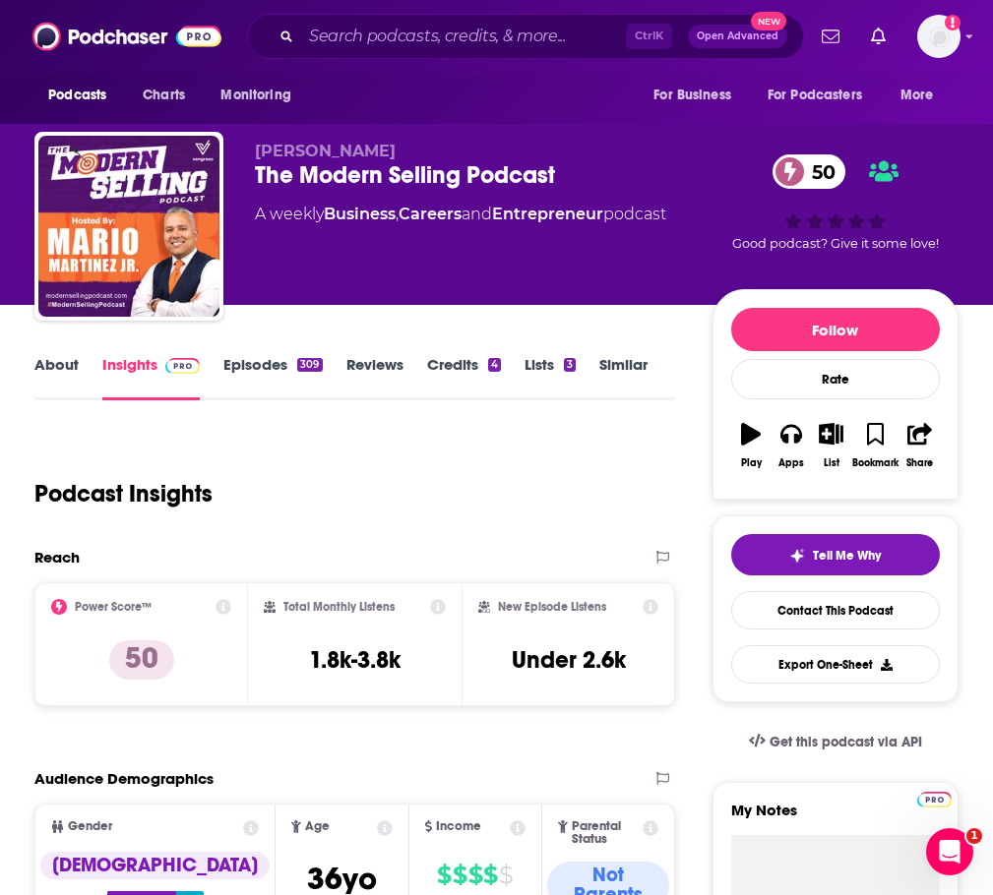
click at [79, 379] on link "About" at bounding box center [56, 377] width 44 height 45
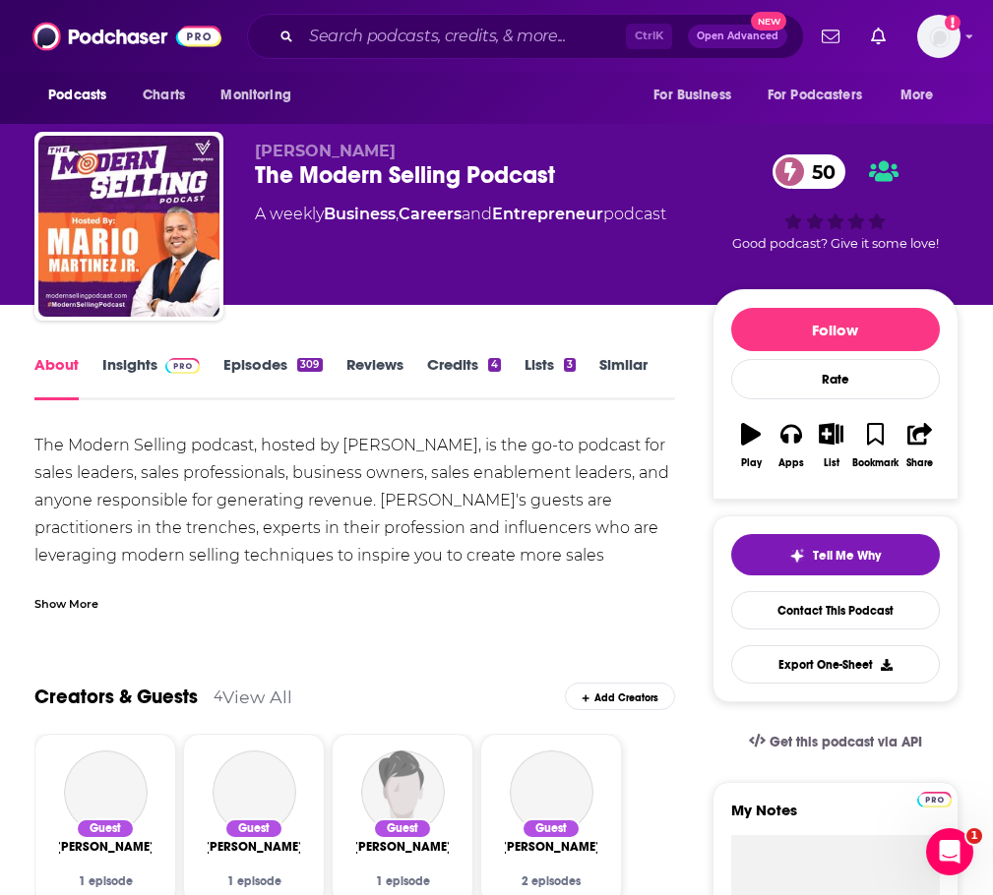
click at [118, 613] on div "Show More" at bounding box center [354, 595] width 640 height 33
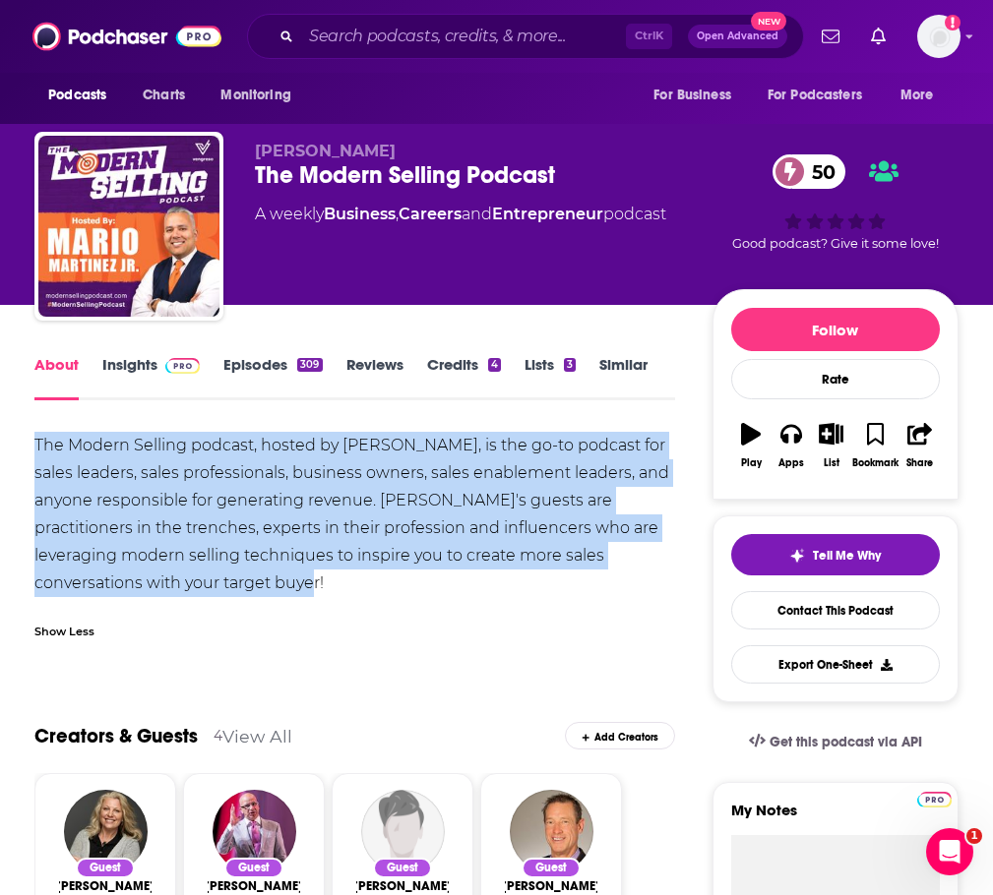
drag, startPoint x: 336, startPoint y: 610, endPoint x: 50, endPoint y: 466, distance: 320.3
click at [50, 466] on div "The Modern Selling podcast, hosted by [PERSON_NAME], is the go-to podcast for s…" at bounding box center [354, 514] width 640 height 165
copy div "The Modern Selling podcast, hosted by [PERSON_NAME], is the go-to podcast for s…"
